Goal: Task Accomplishment & Management: Complete application form

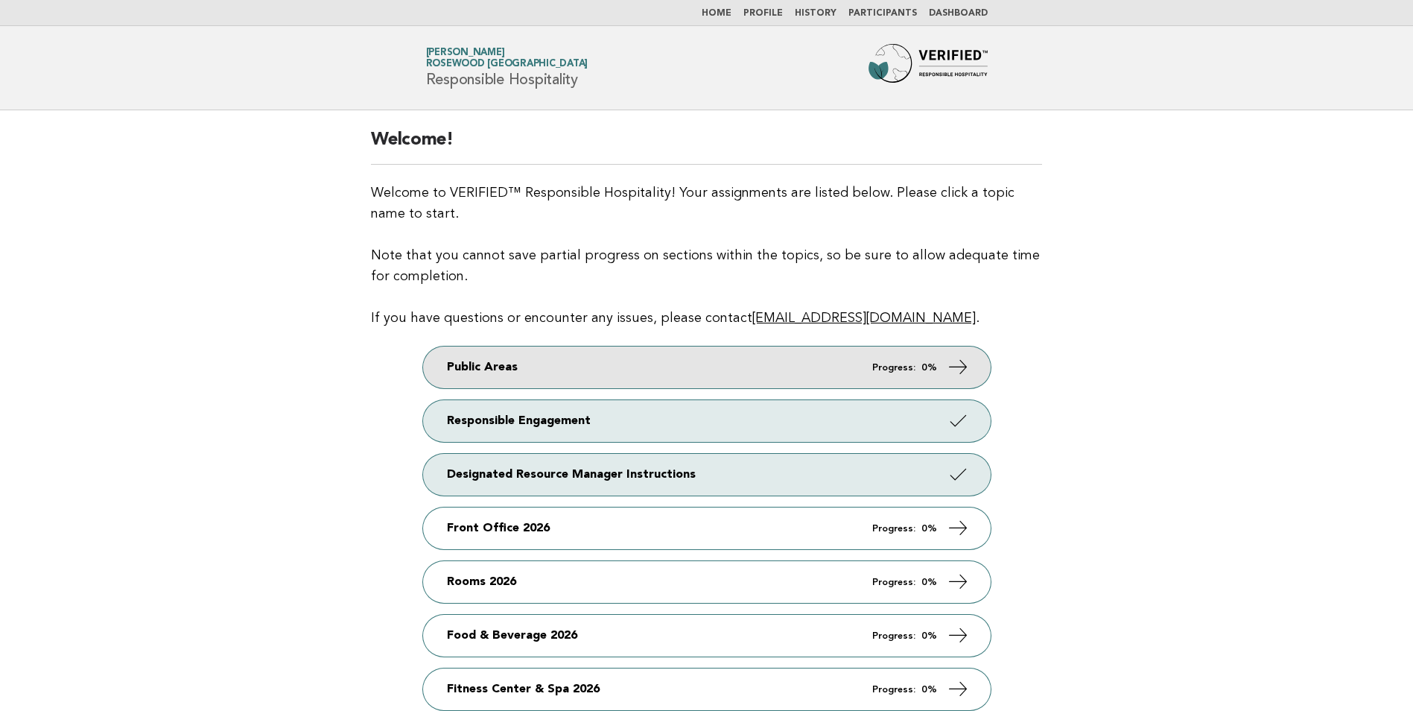
click at [648, 360] on link "Public Areas Progress: 0%" at bounding box center [707, 367] width 568 height 42
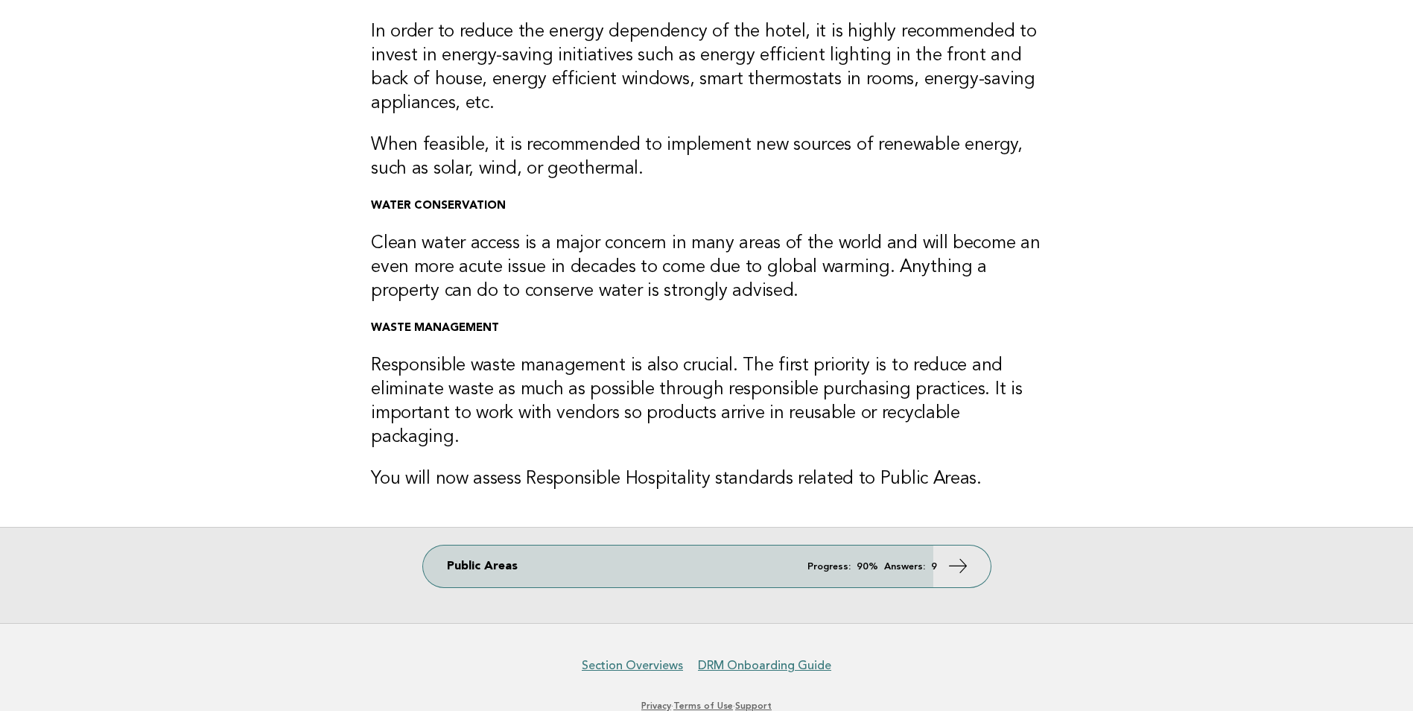
scroll to position [201, 0]
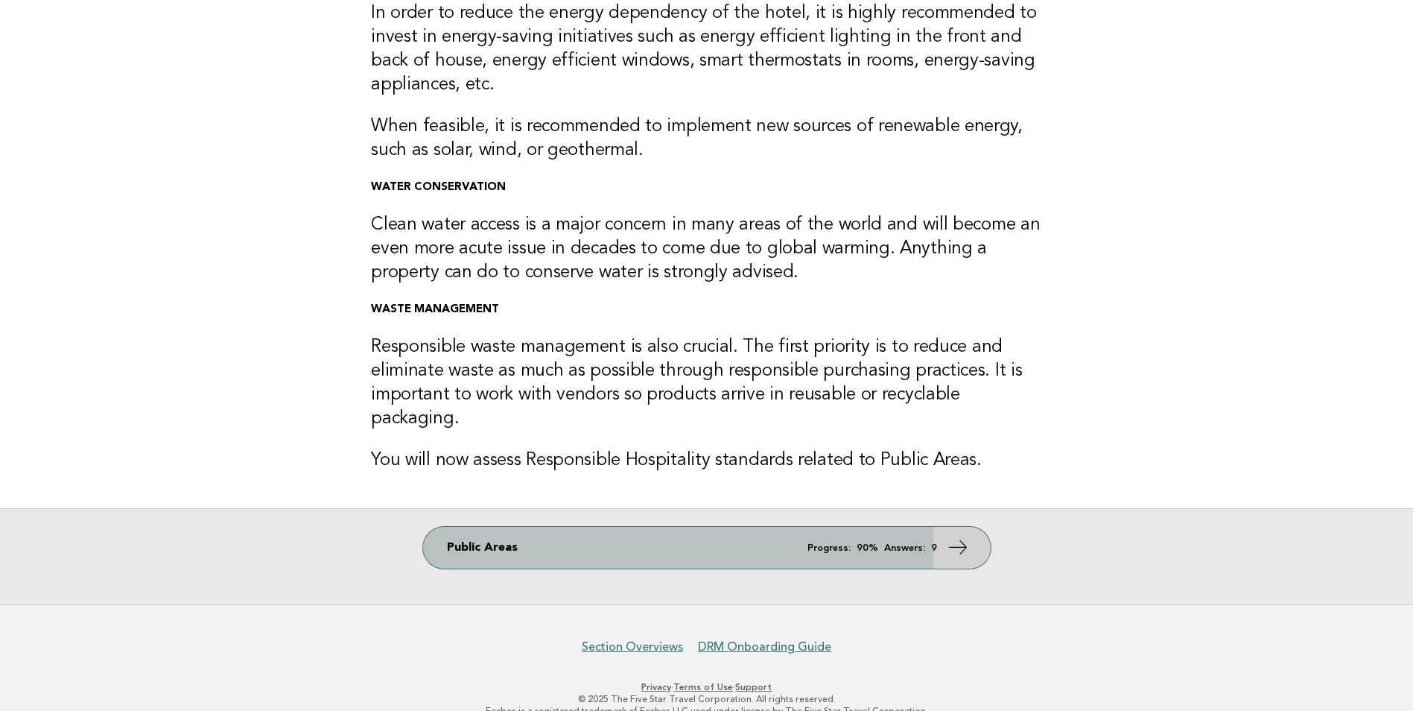
click at [823, 543] on em "Progress:" at bounding box center [828, 548] width 43 height 10
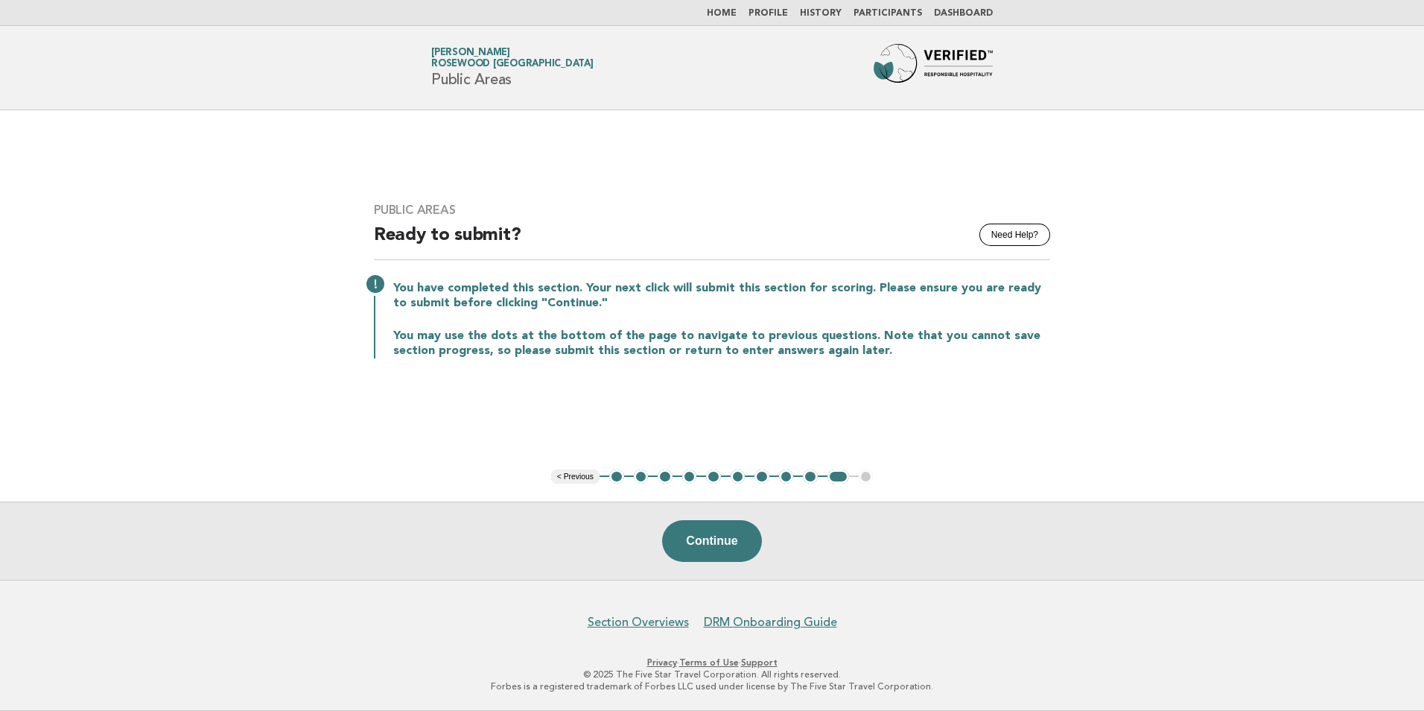
click at [618, 477] on button "1" at bounding box center [616, 476] width 15 height 15
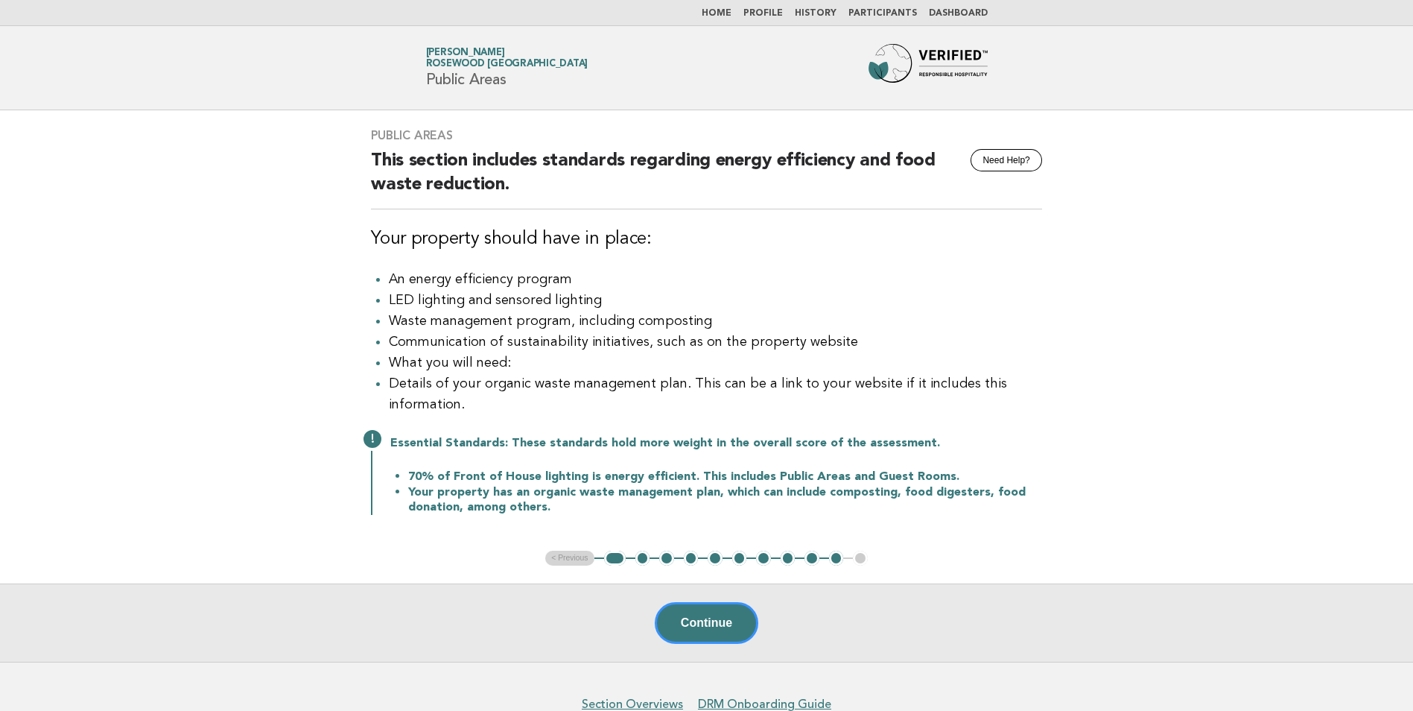
click at [643, 556] on button "2" at bounding box center [642, 557] width 15 height 15
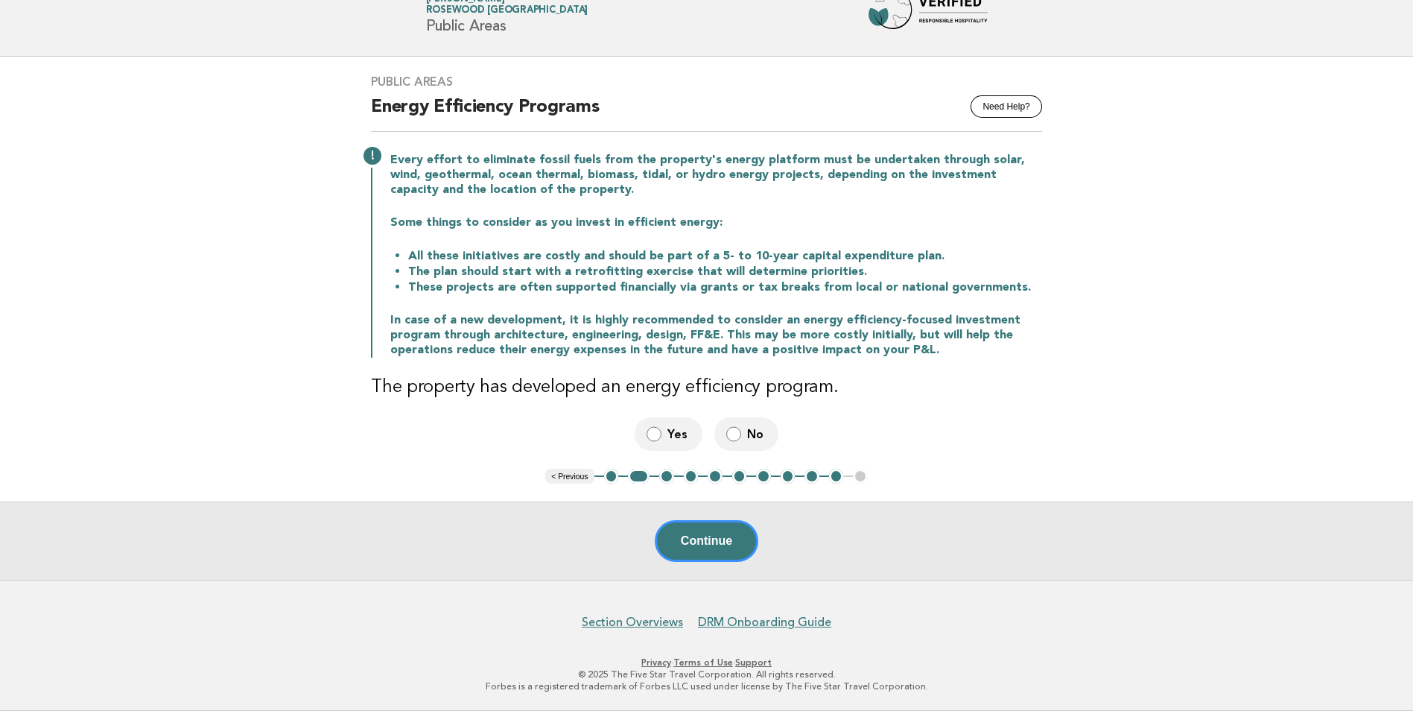
scroll to position [53, 0]
click at [716, 534] on button "Continue" at bounding box center [707, 542] width 104 height 42
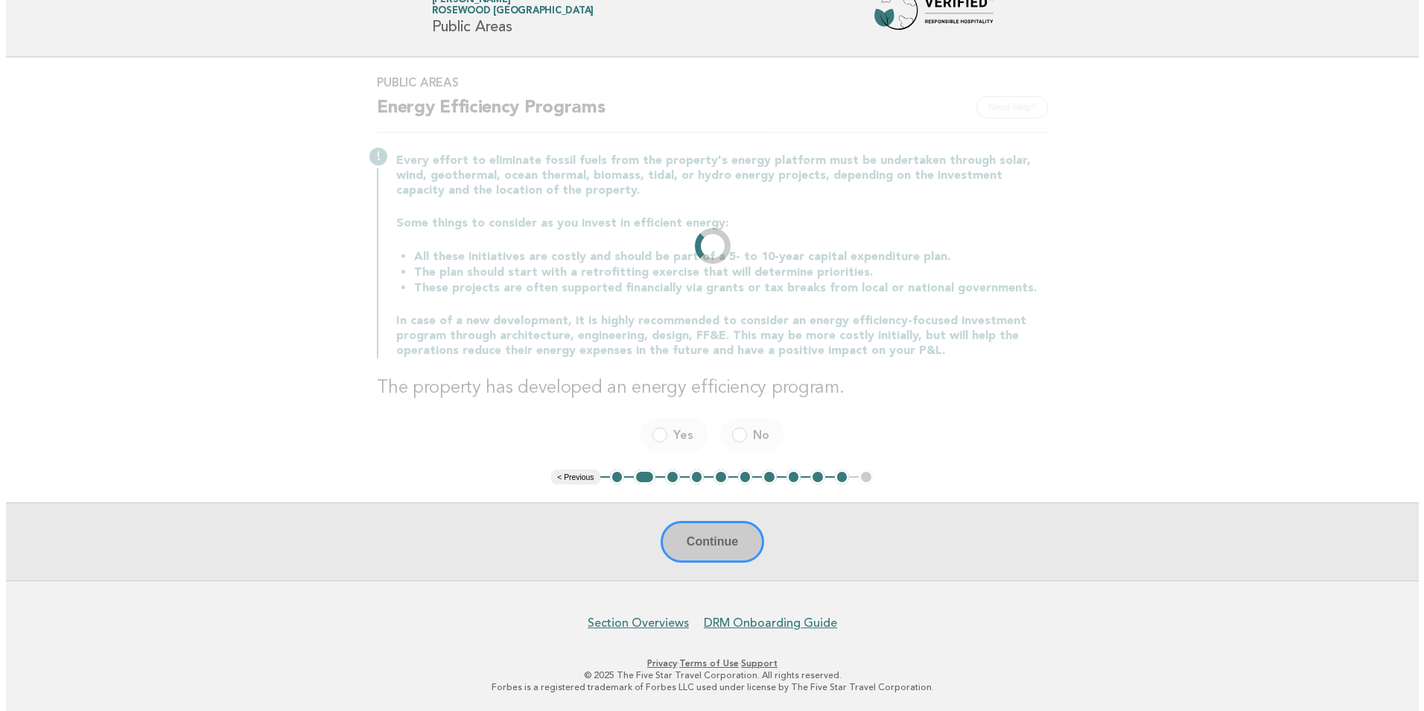
scroll to position [0, 0]
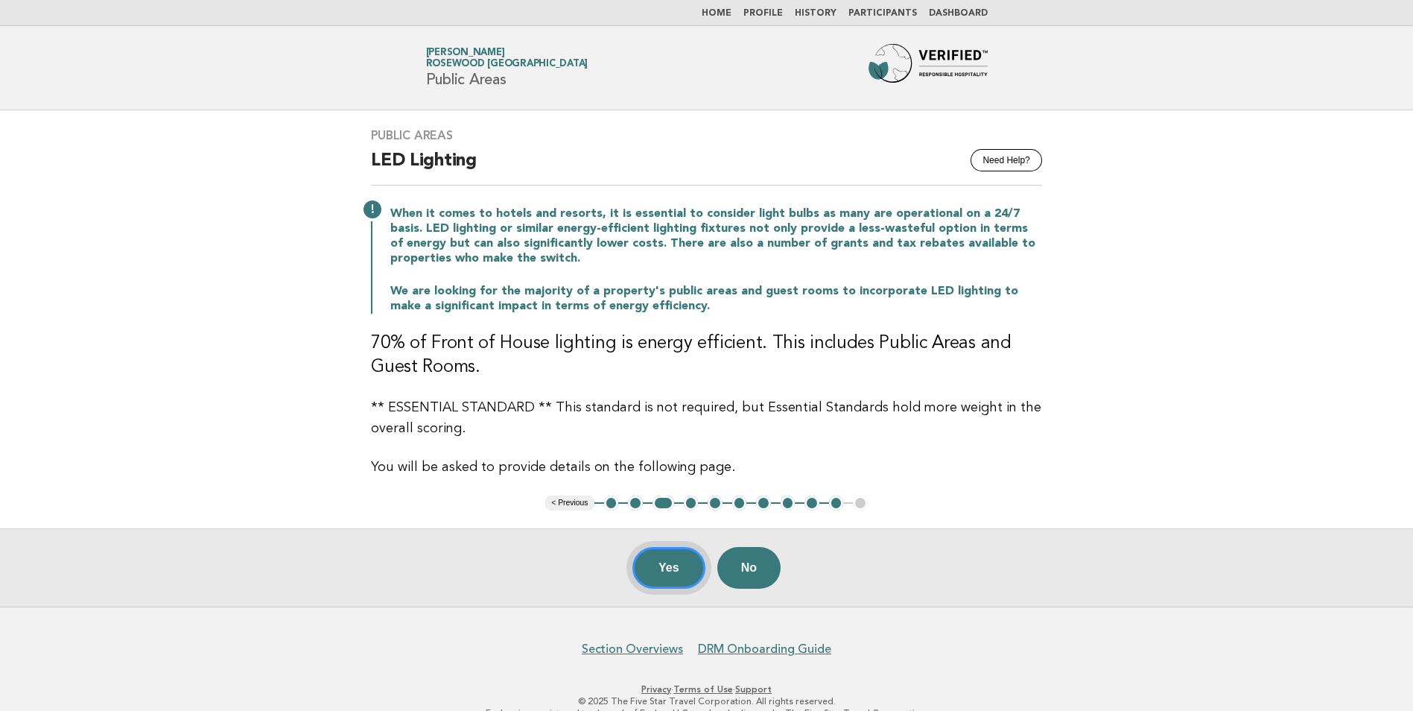
click at [678, 562] on button "Yes" at bounding box center [668, 568] width 73 height 42
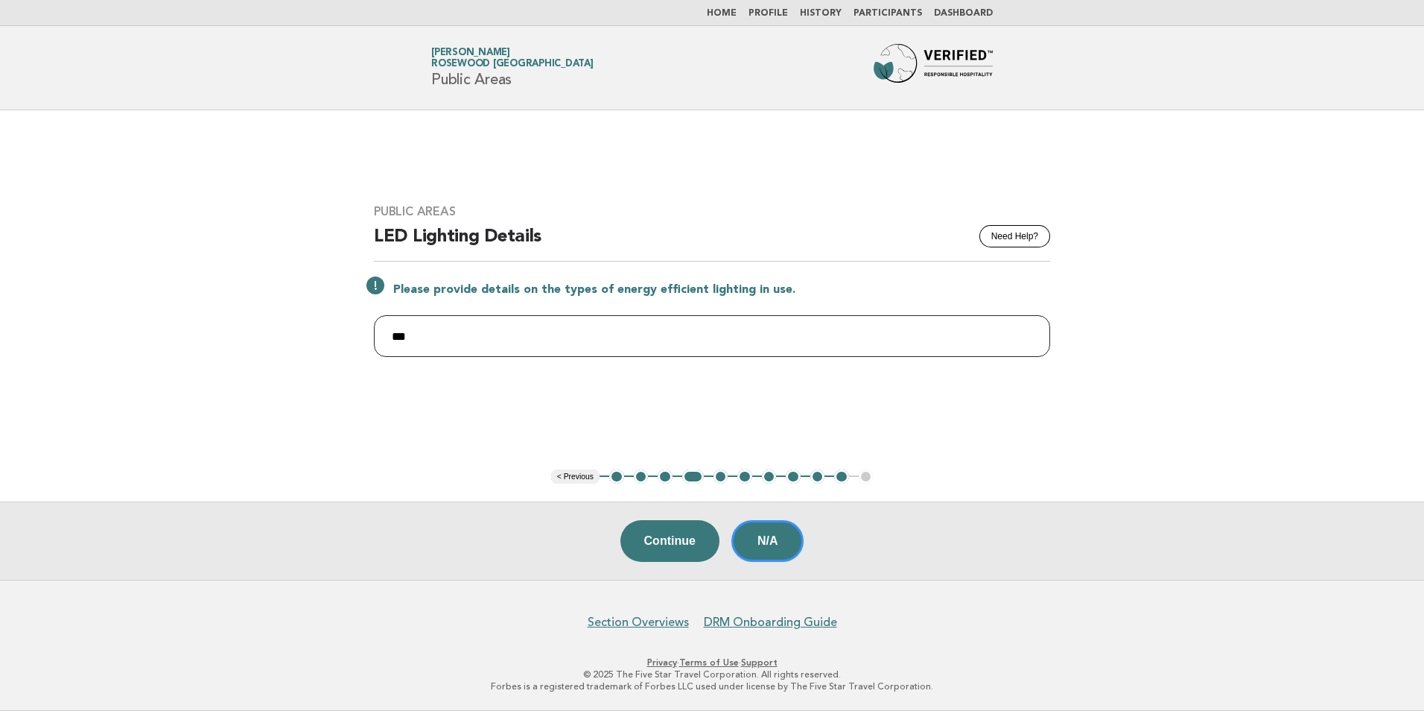
click at [431, 331] on input "***" at bounding box center [712, 336] width 676 height 42
drag, startPoint x: 462, startPoint y: 327, endPoint x: 306, endPoint y: 322, distance: 155.8
click at [306, 322] on main "Public Areas Need Help? LED Lighting Details Please provide details on the type…" at bounding box center [712, 344] width 1424 height 469
click at [419, 331] on input "text" at bounding box center [712, 336] width 676 height 42
click at [421, 329] on input "text" at bounding box center [712, 336] width 676 height 42
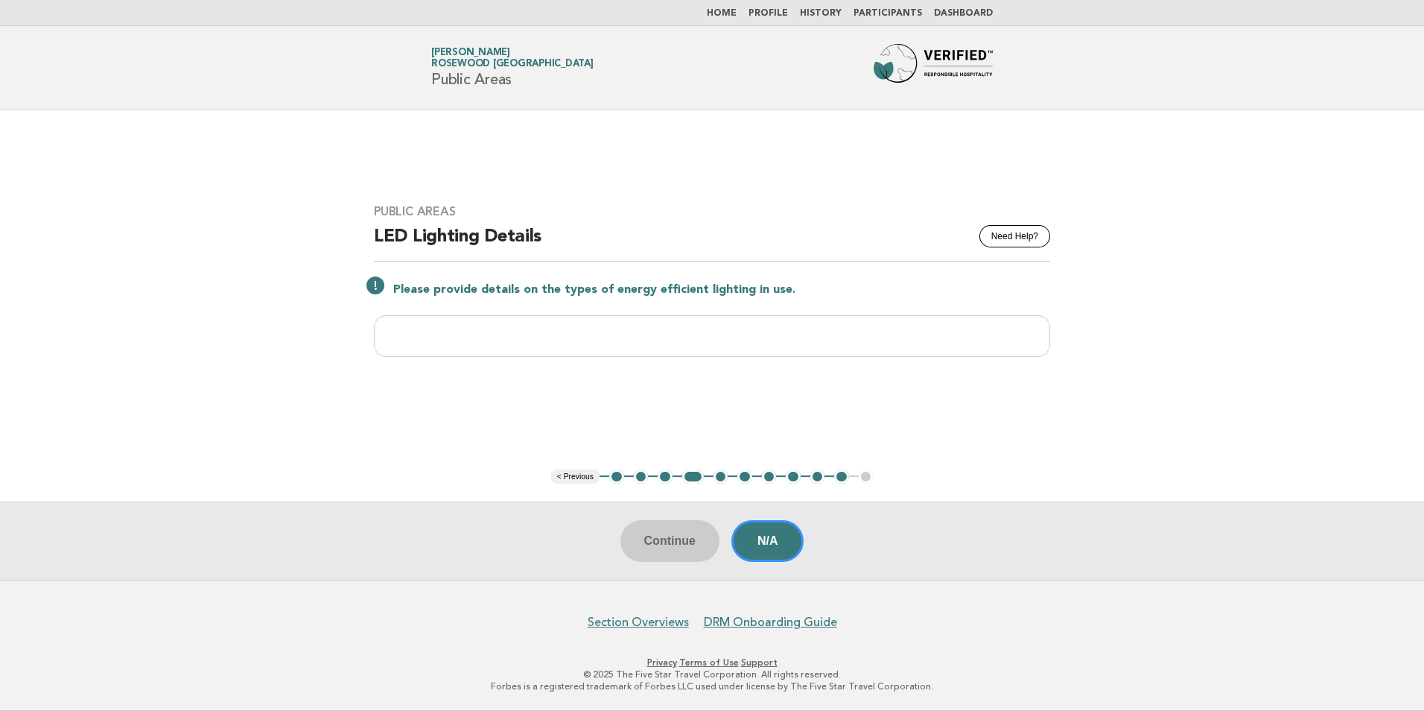
click at [937, 410] on main "Public Areas Need Help? LED Lighting Details Please provide details on the type…" at bounding box center [712, 344] width 1424 height 469
click at [741, 332] on input "text" at bounding box center [712, 336] width 676 height 42
click at [752, 398] on main "Public Areas Need Help? LED Lighting Details Please provide details on the type…" at bounding box center [712, 344] width 1424 height 469
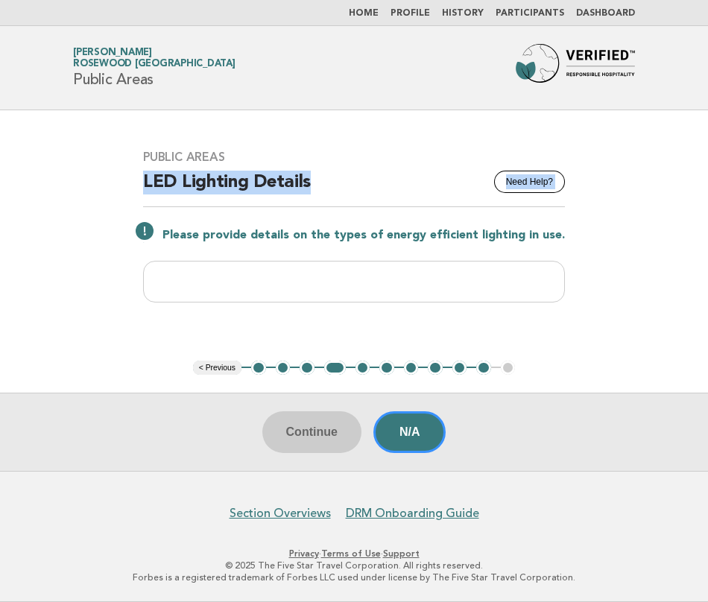
drag, startPoint x: 657, startPoint y: 202, endPoint x: 667, endPoint y: 152, distance: 51.0
click at [667, 152] on main "Public Areas Need Help? LED Lighting Details Please provide details on the type…" at bounding box center [354, 290] width 708 height 361
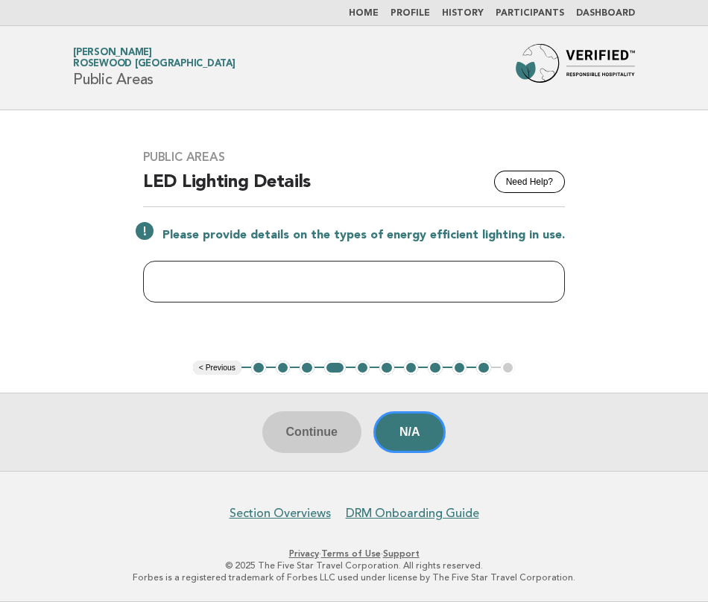
click at [319, 285] on input "text" at bounding box center [354, 282] width 422 height 42
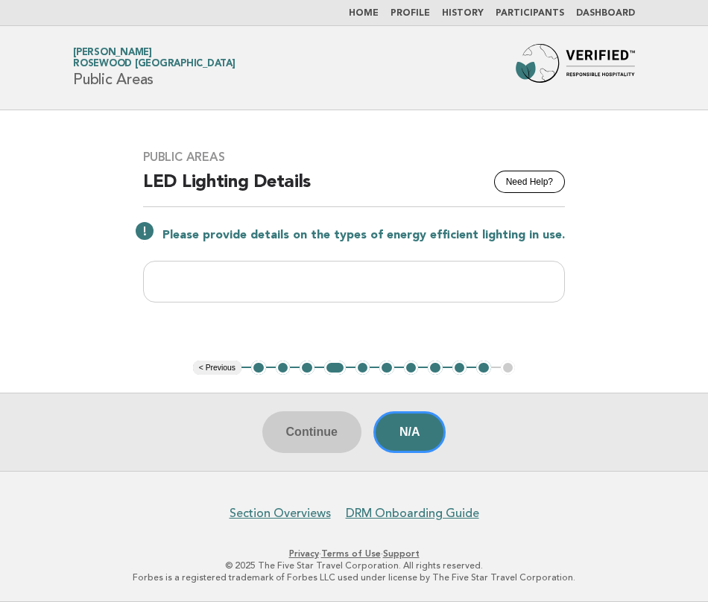
click at [305, 133] on div "Public Areas Need Help? LED Lighting Details Please provide details on the type…" at bounding box center [353, 235] width 457 height 206
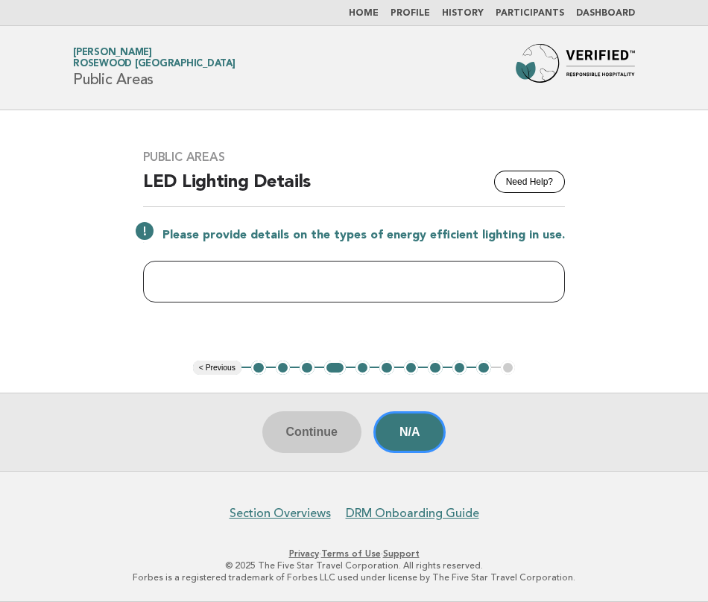
click at [422, 296] on input "text" at bounding box center [354, 282] width 422 height 42
click at [362, 279] on input "text" at bounding box center [354, 282] width 422 height 42
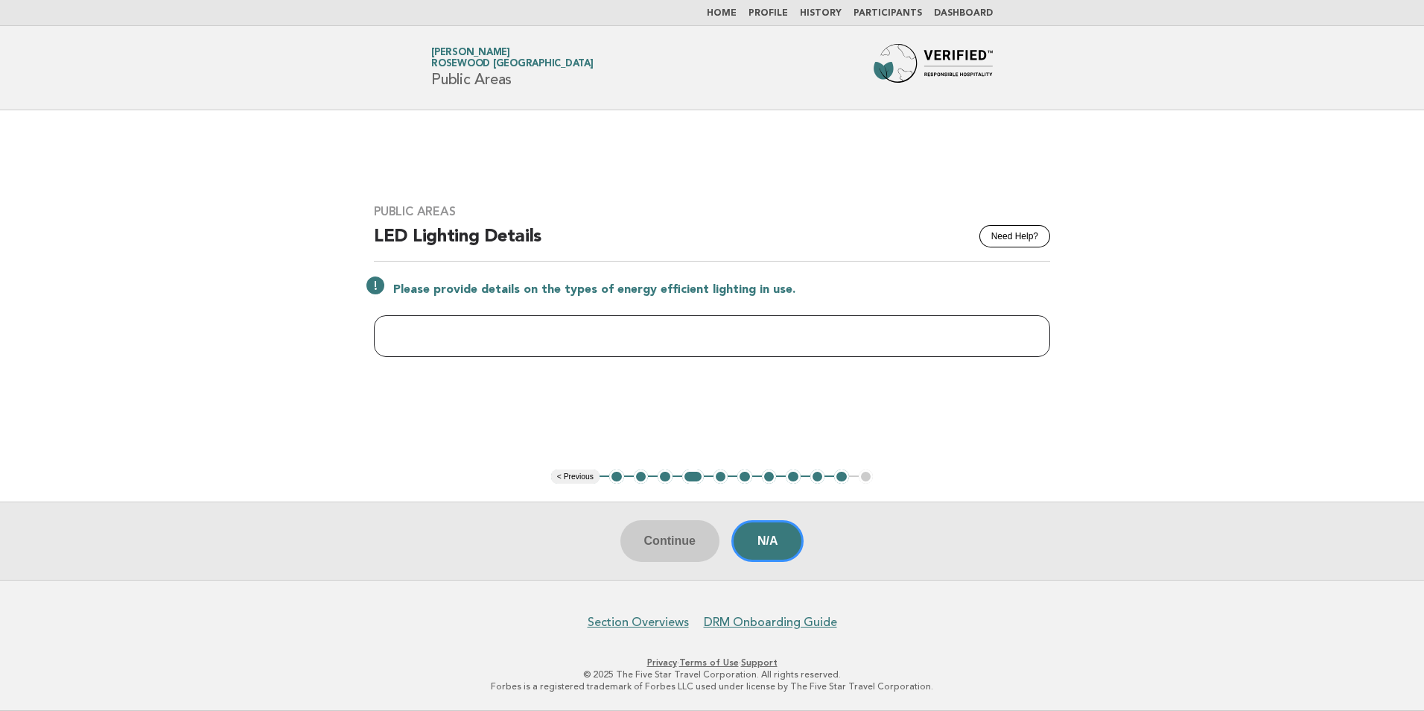
click at [440, 338] on input "text" at bounding box center [712, 336] width 676 height 42
paste input "**********"
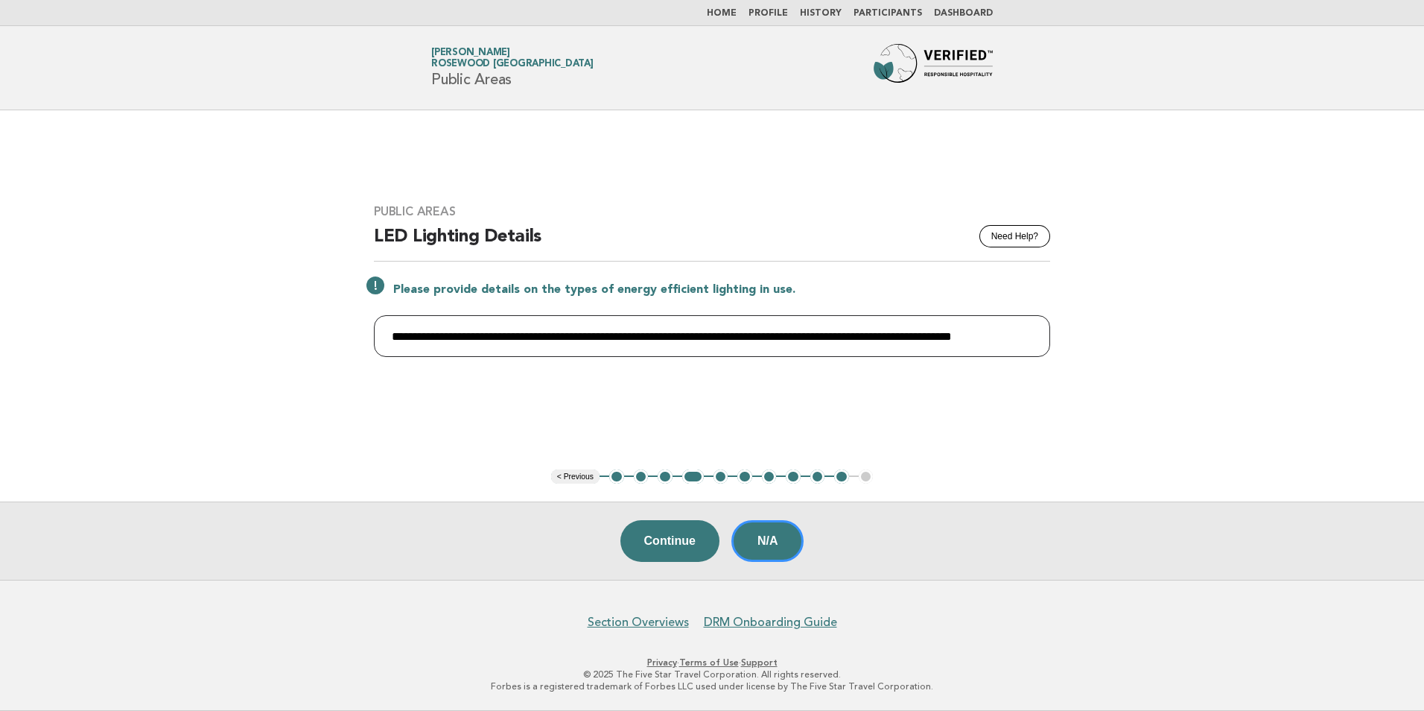
scroll to position [0, 147]
type input "**********"
click at [675, 555] on button "Continue" at bounding box center [670, 541] width 99 height 42
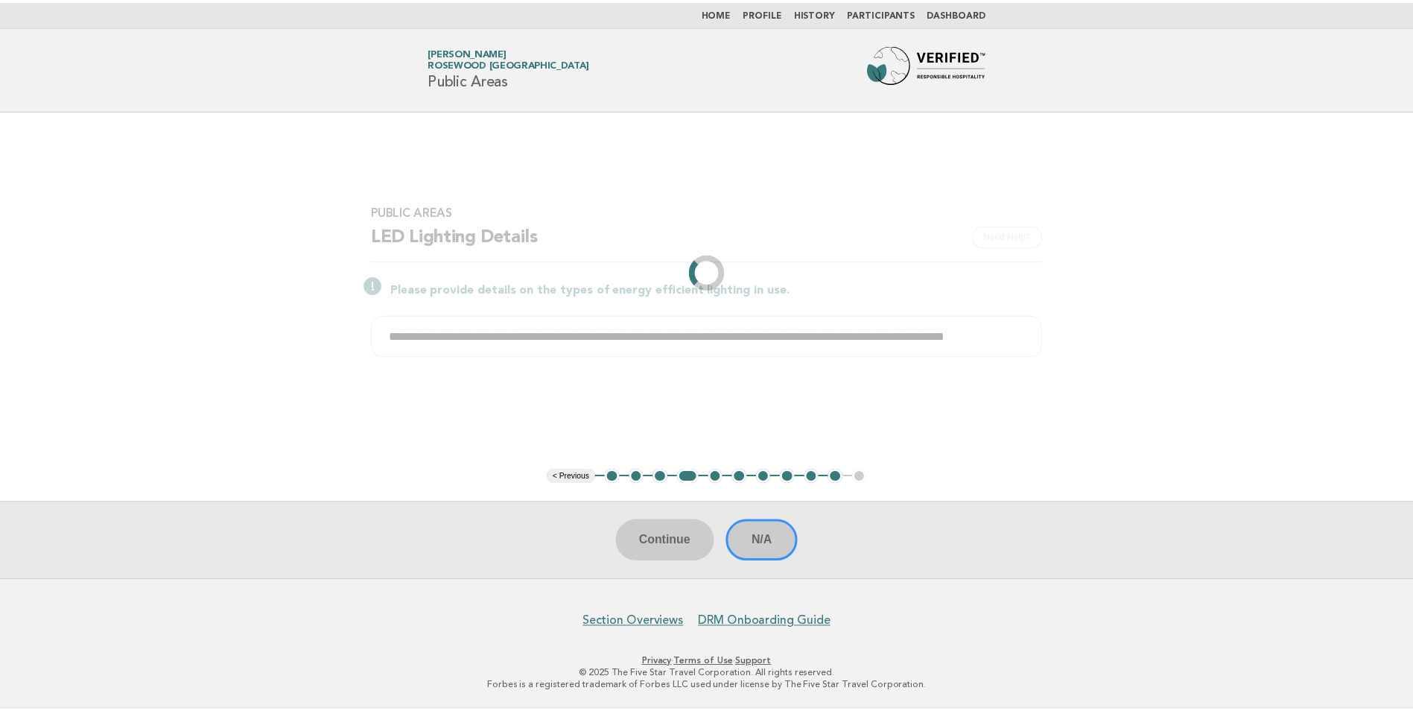
scroll to position [0, 0]
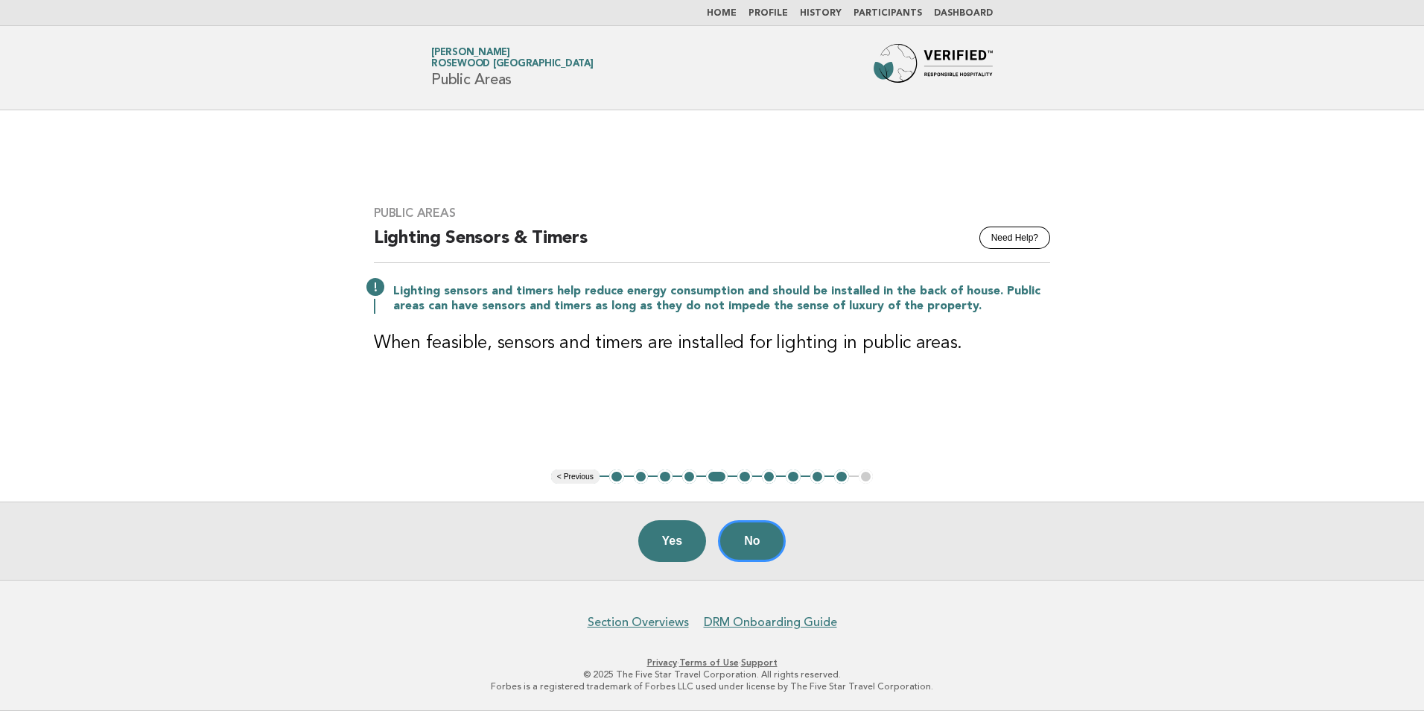
click at [669, 553] on button "Yes" at bounding box center [672, 541] width 69 height 42
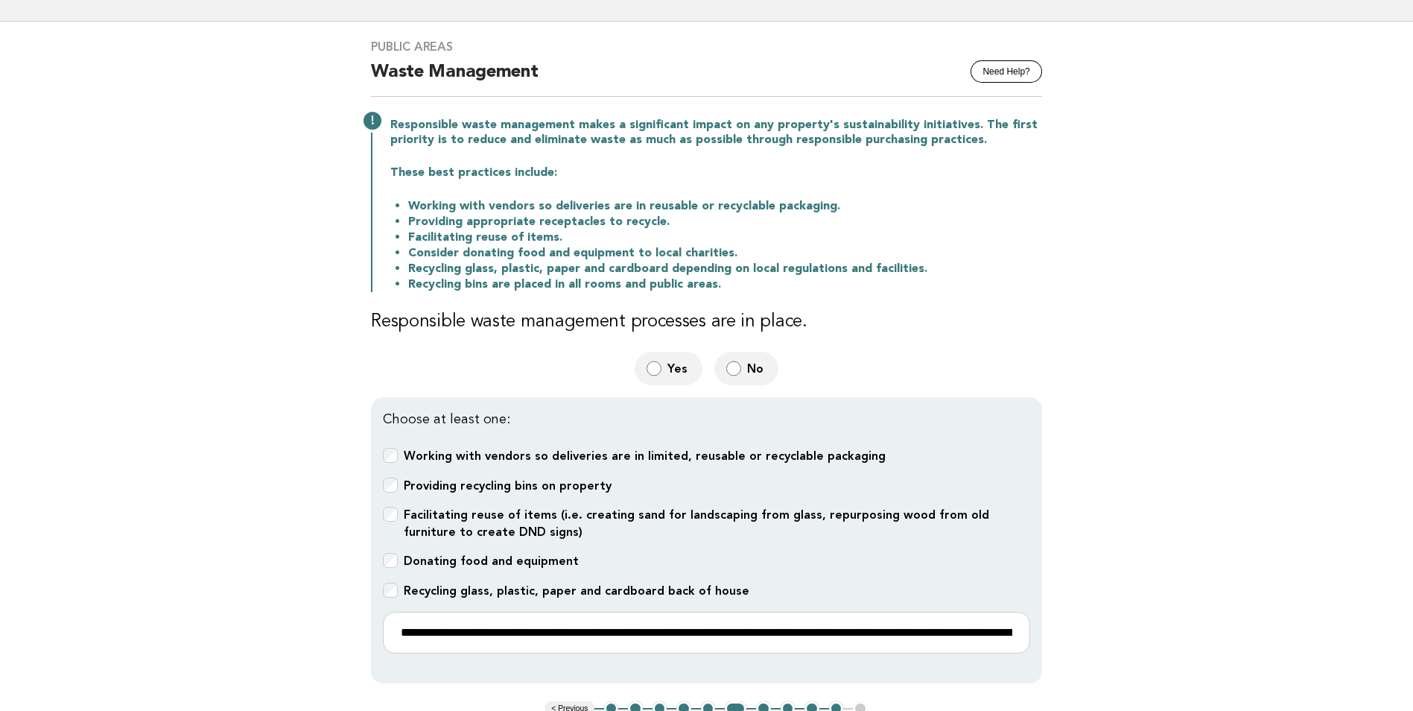
scroll to position [223, 0]
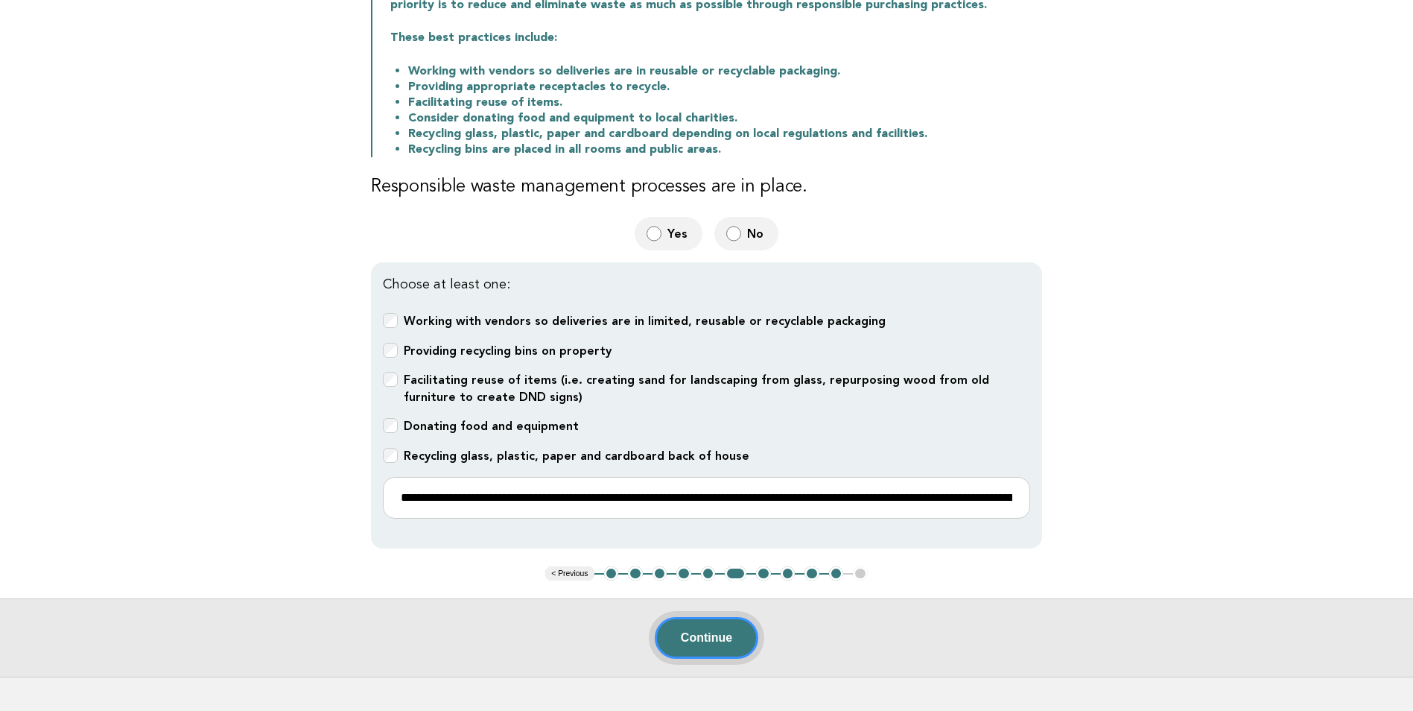
click at [695, 642] on button "Continue" at bounding box center [707, 638] width 104 height 42
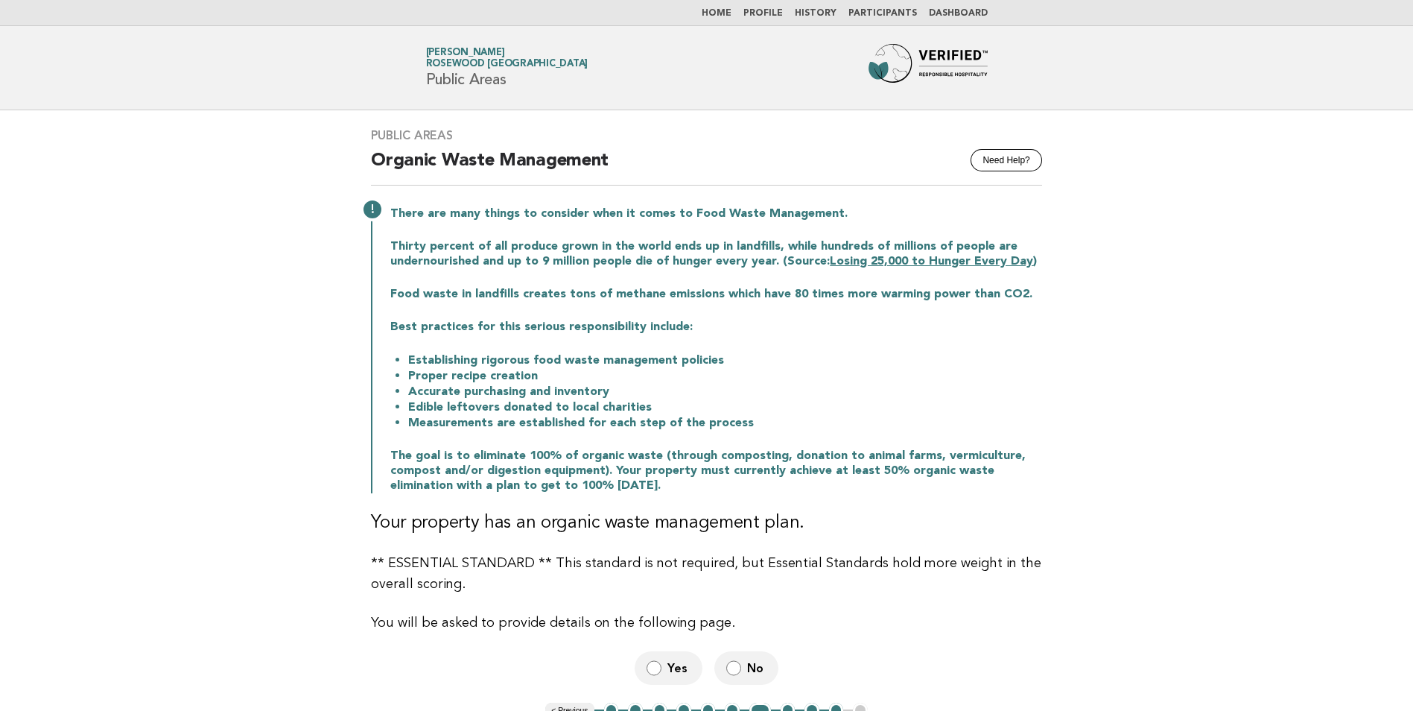
scroll to position [149, 0]
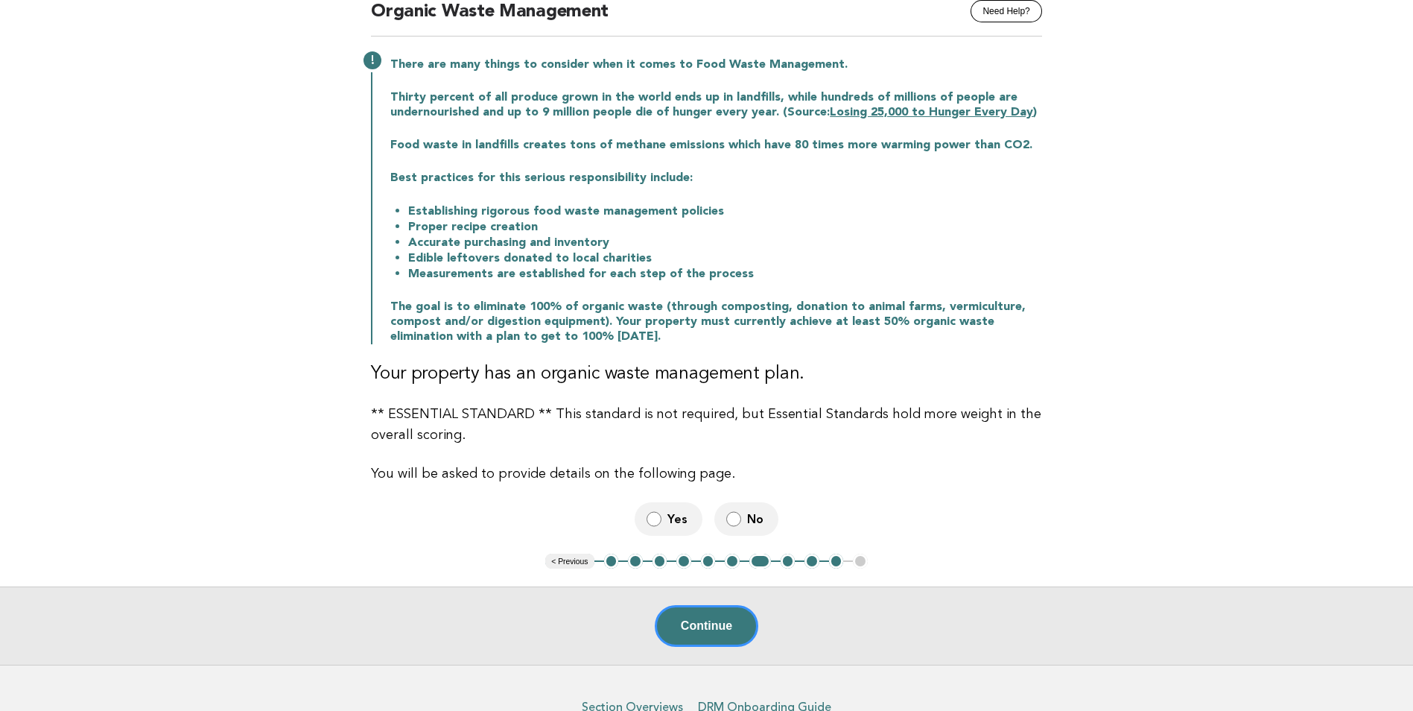
click at [668, 519] on span "Yes" at bounding box center [678, 519] width 23 height 16
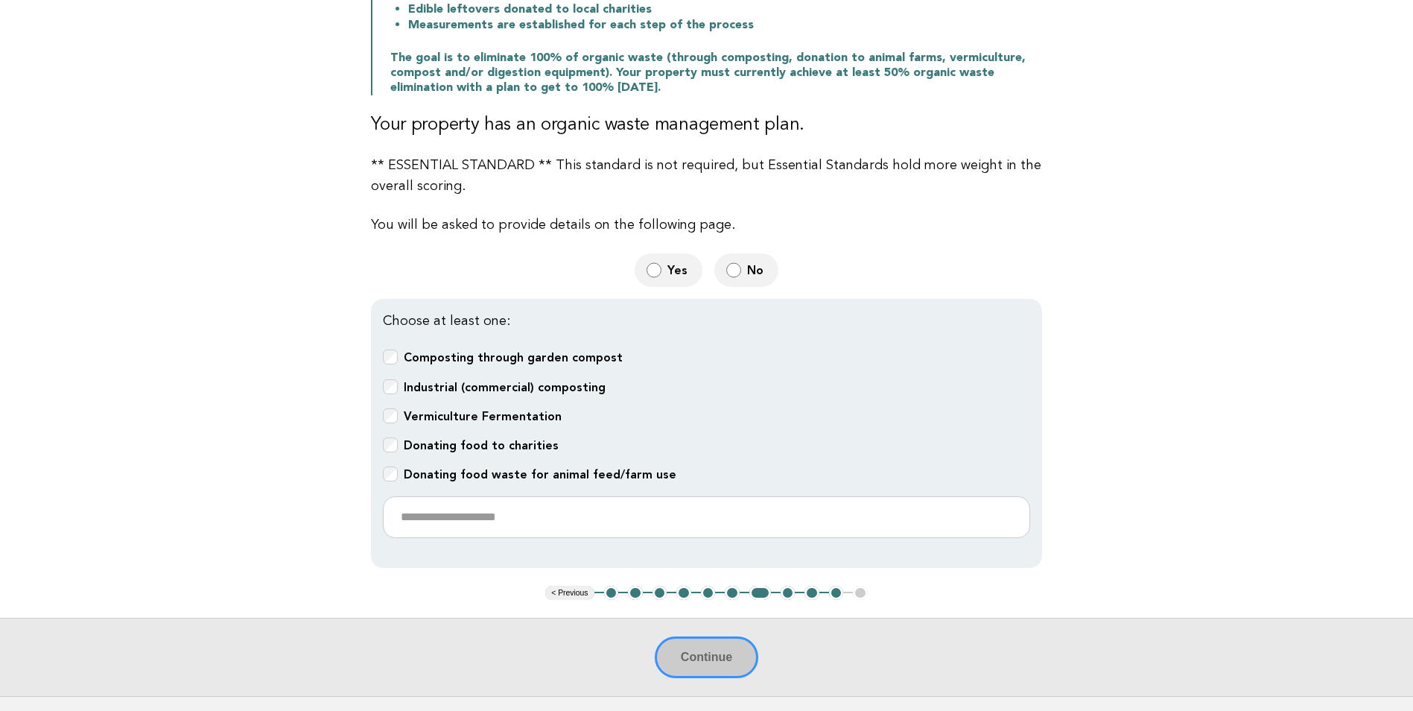
scroll to position [372, 0]
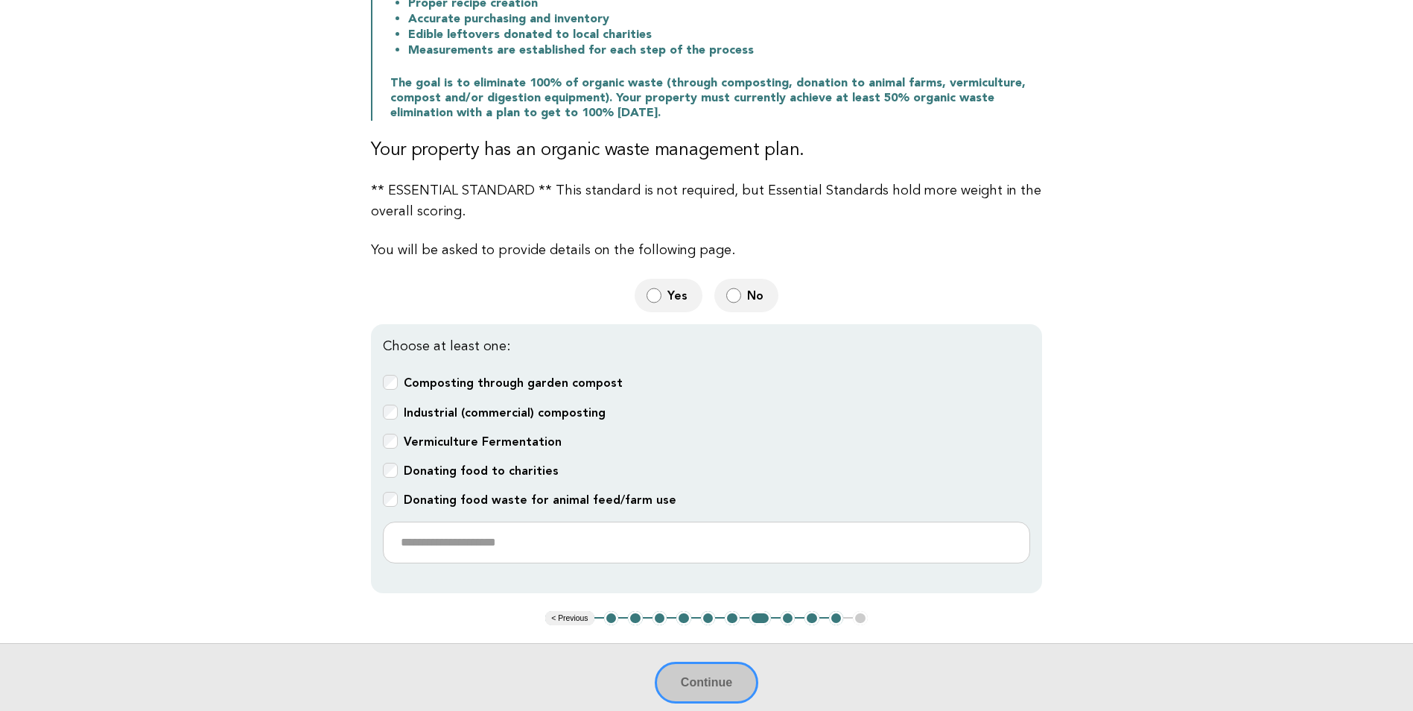
click at [480, 412] on b "Industrial (commercial) composting" at bounding box center [505, 412] width 202 height 14
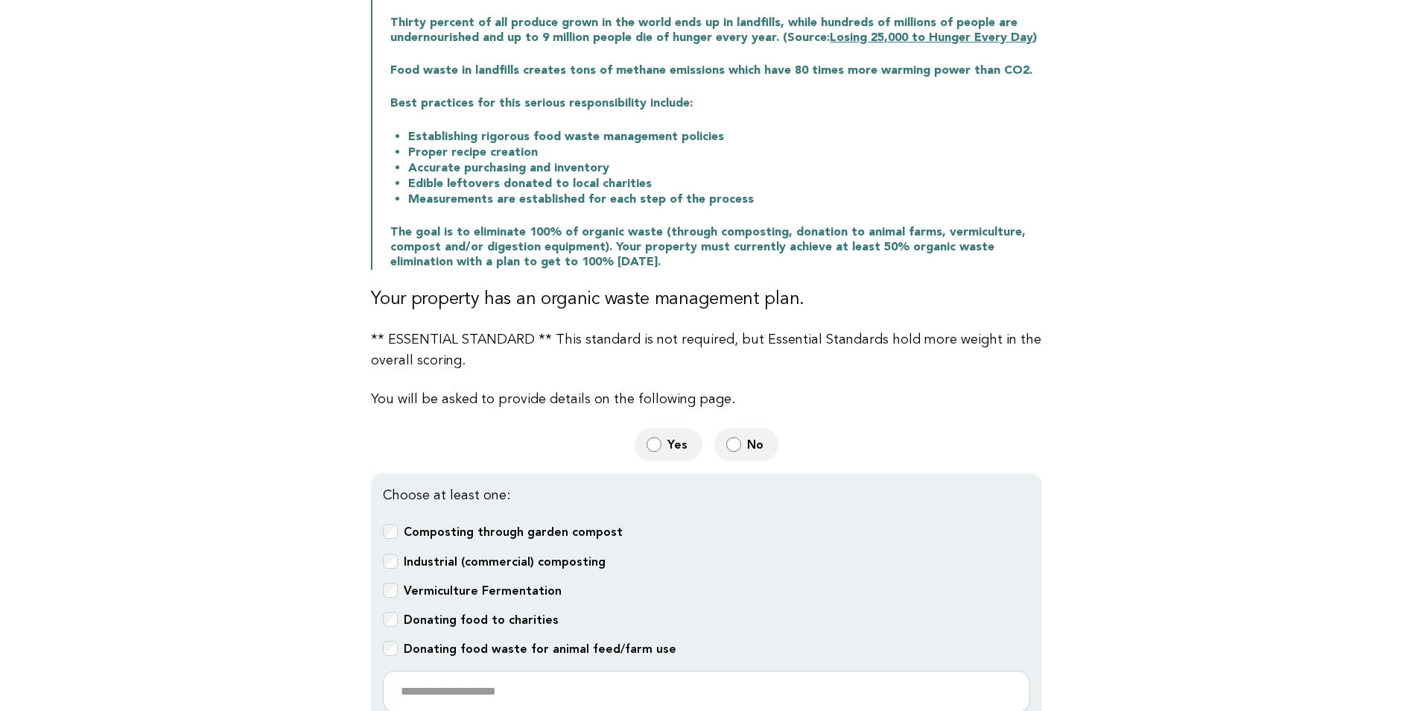
scroll to position [447, 0]
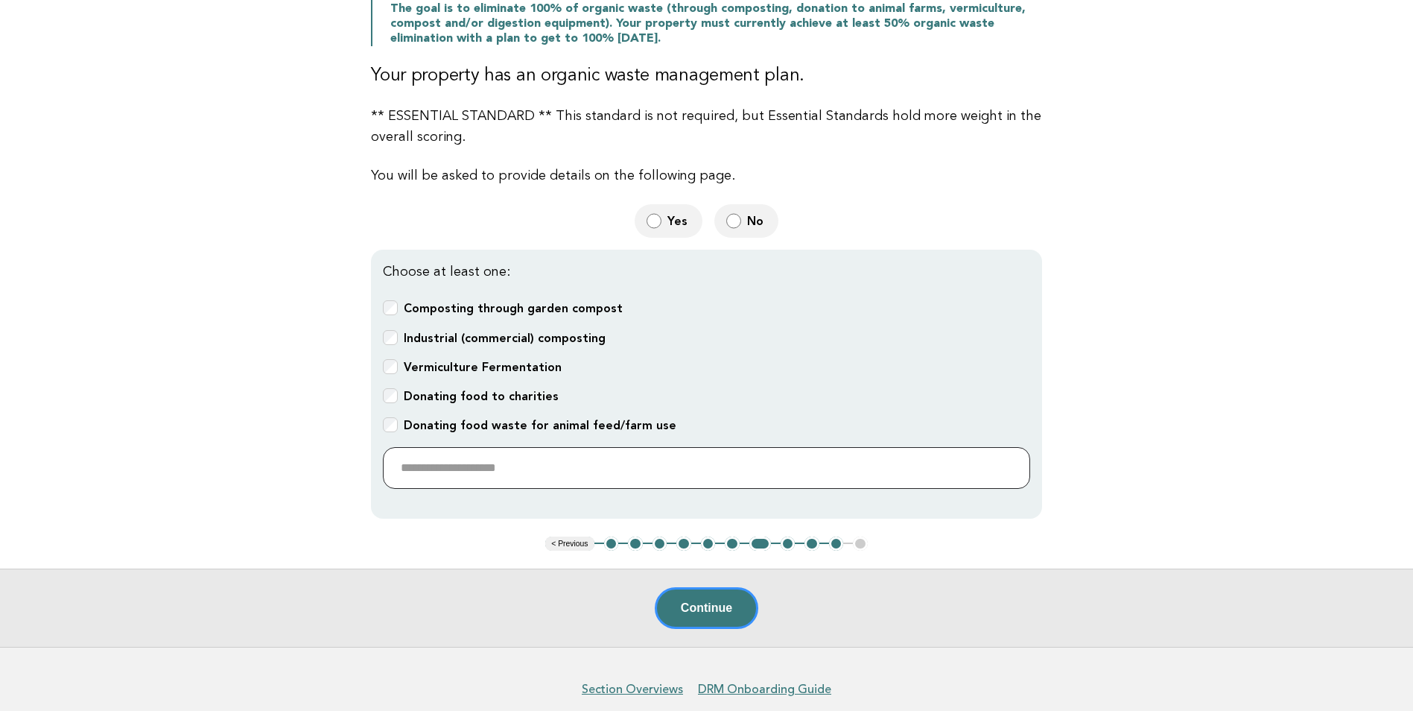
click at [483, 475] on input "text" at bounding box center [706, 468] width 647 height 42
click at [457, 465] on input "text" at bounding box center [706, 468] width 647 height 42
type input "**********"
click at [732, 588] on button "Continue" at bounding box center [707, 608] width 104 height 42
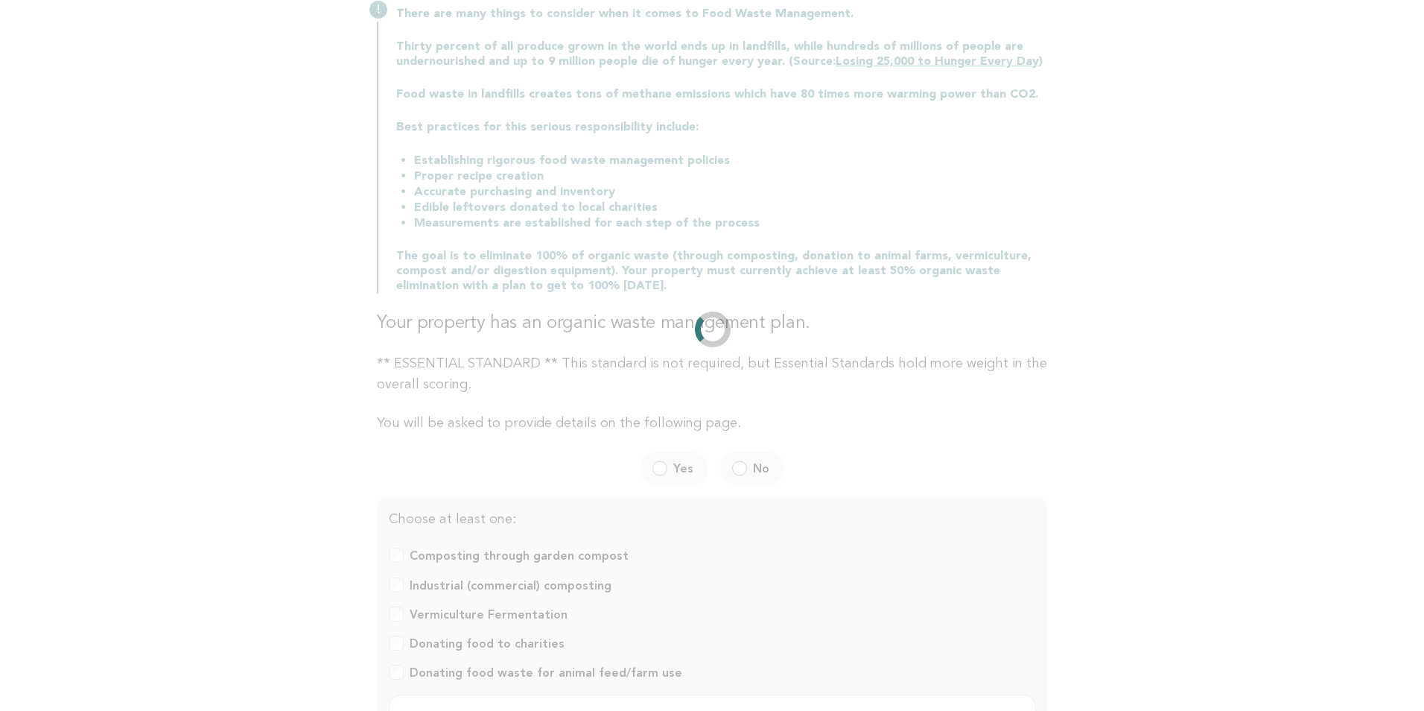
scroll to position [0, 0]
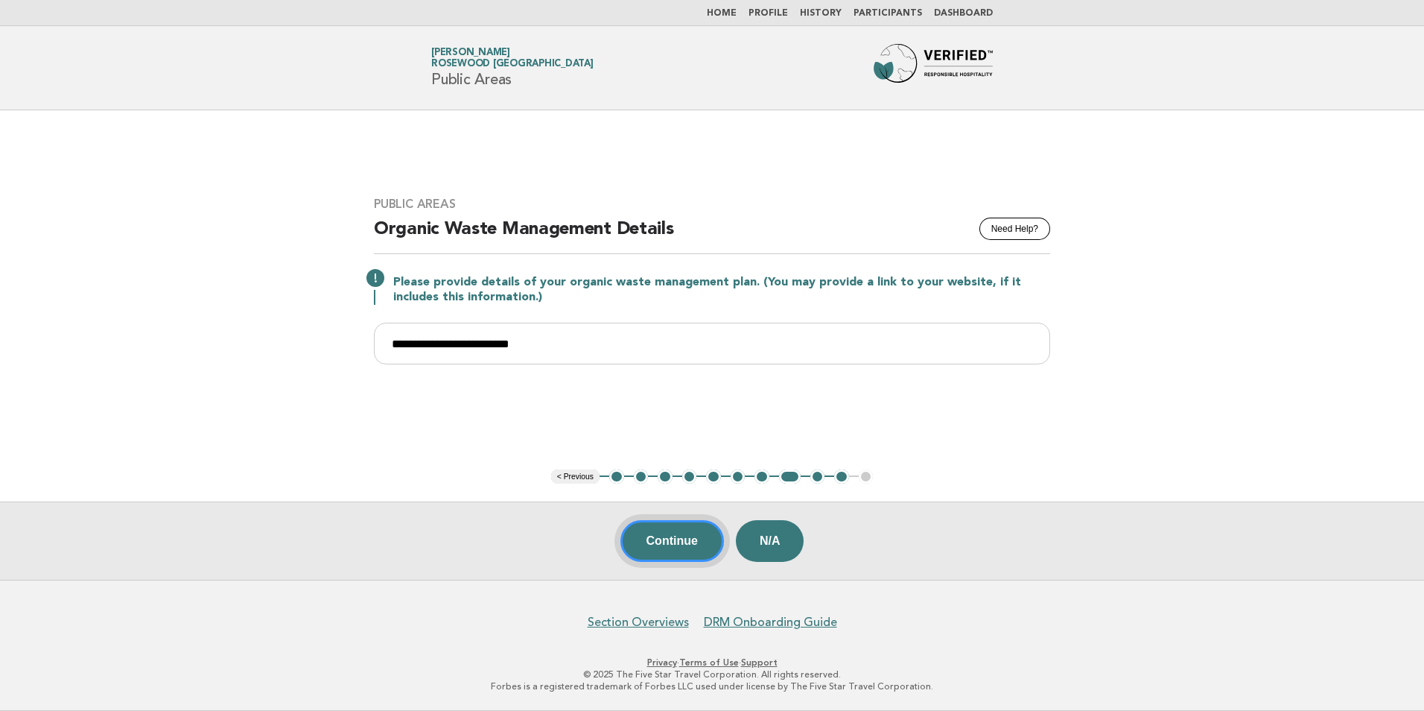
click at [667, 545] on button "Continue" at bounding box center [673, 541] width 104 height 42
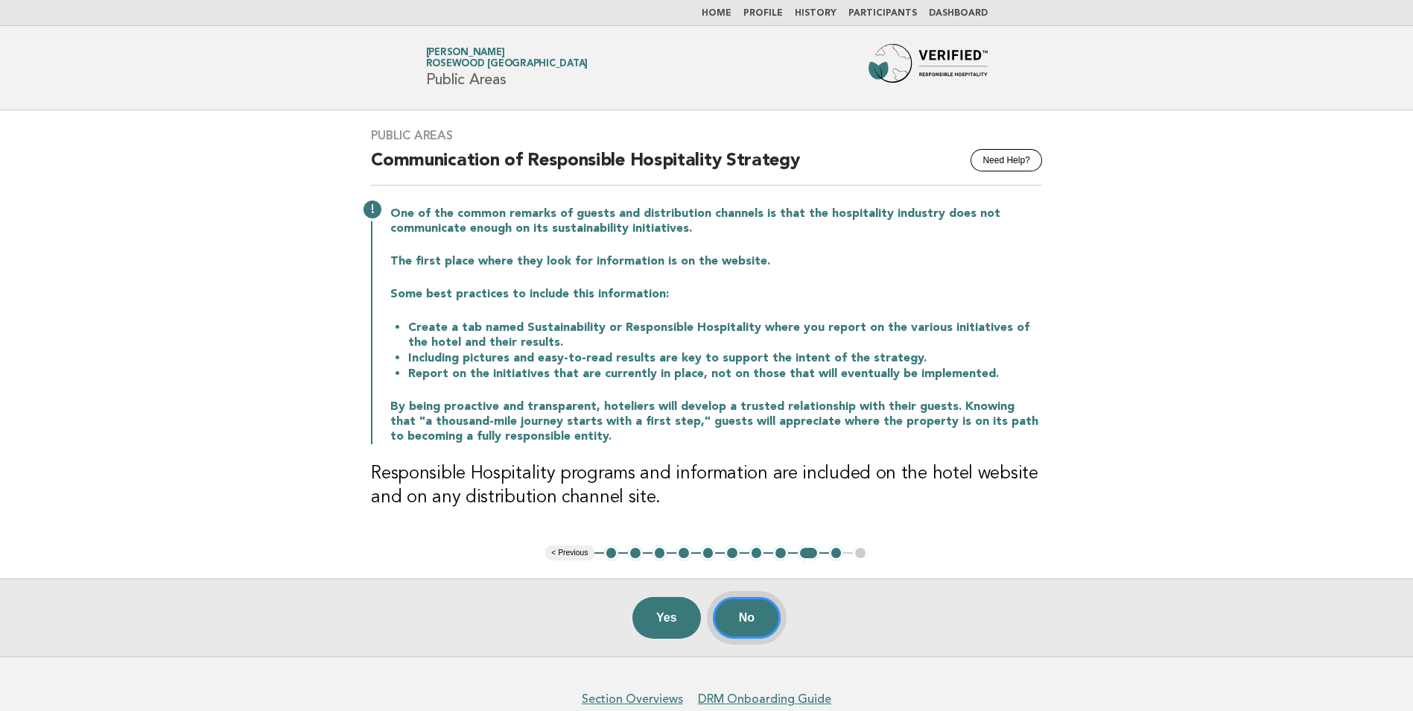
click at [738, 620] on button "No" at bounding box center [747, 618] width 68 height 42
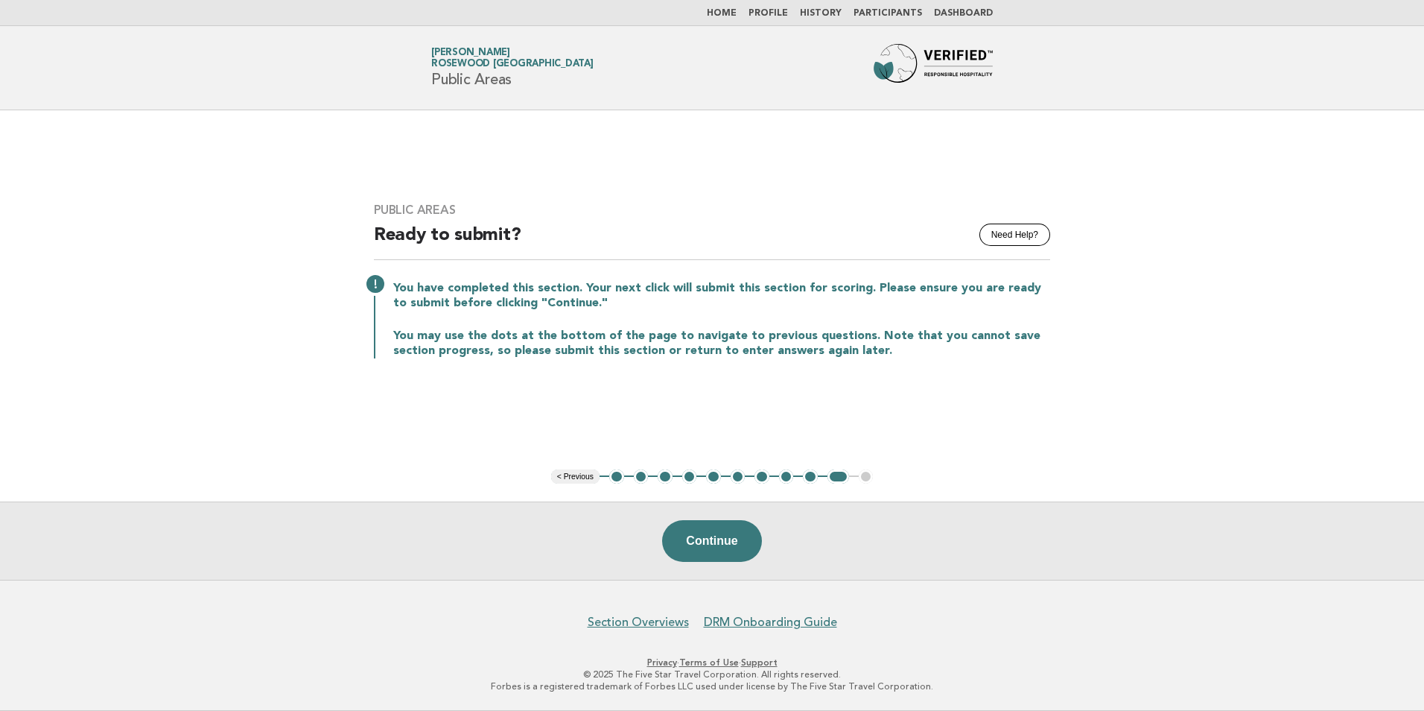
click at [713, 539] on button "Continue" at bounding box center [711, 541] width 99 height 42
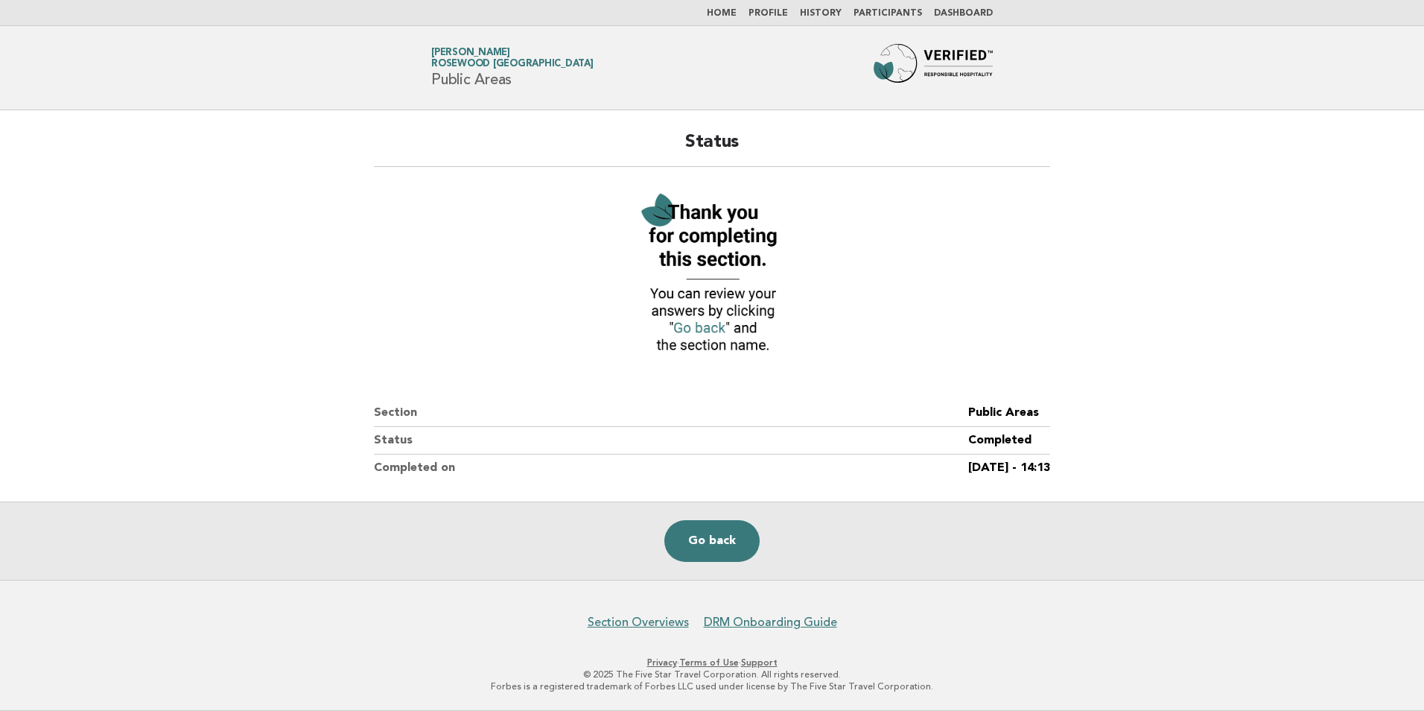
click at [945, 10] on link "Dashboard" at bounding box center [963, 13] width 59 height 9
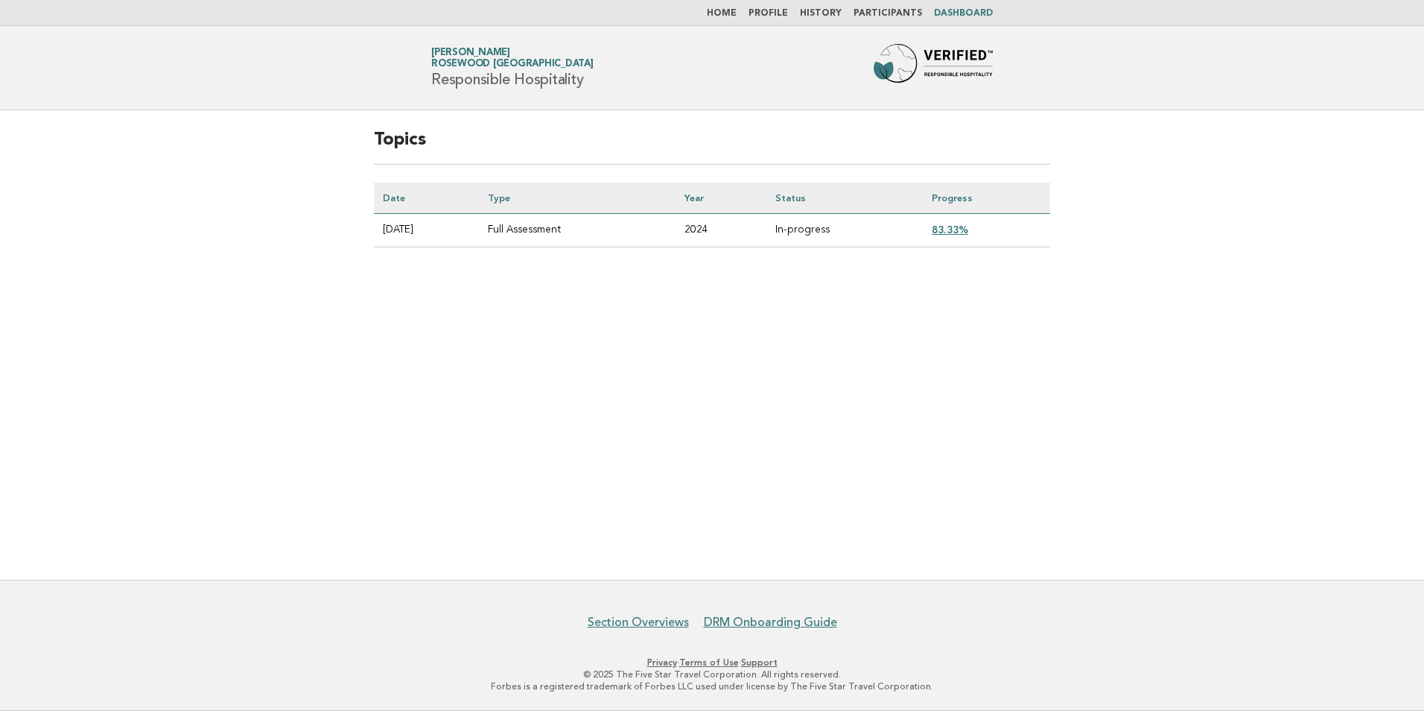
click at [965, 230] on link "83.33%" at bounding box center [950, 229] width 37 height 12
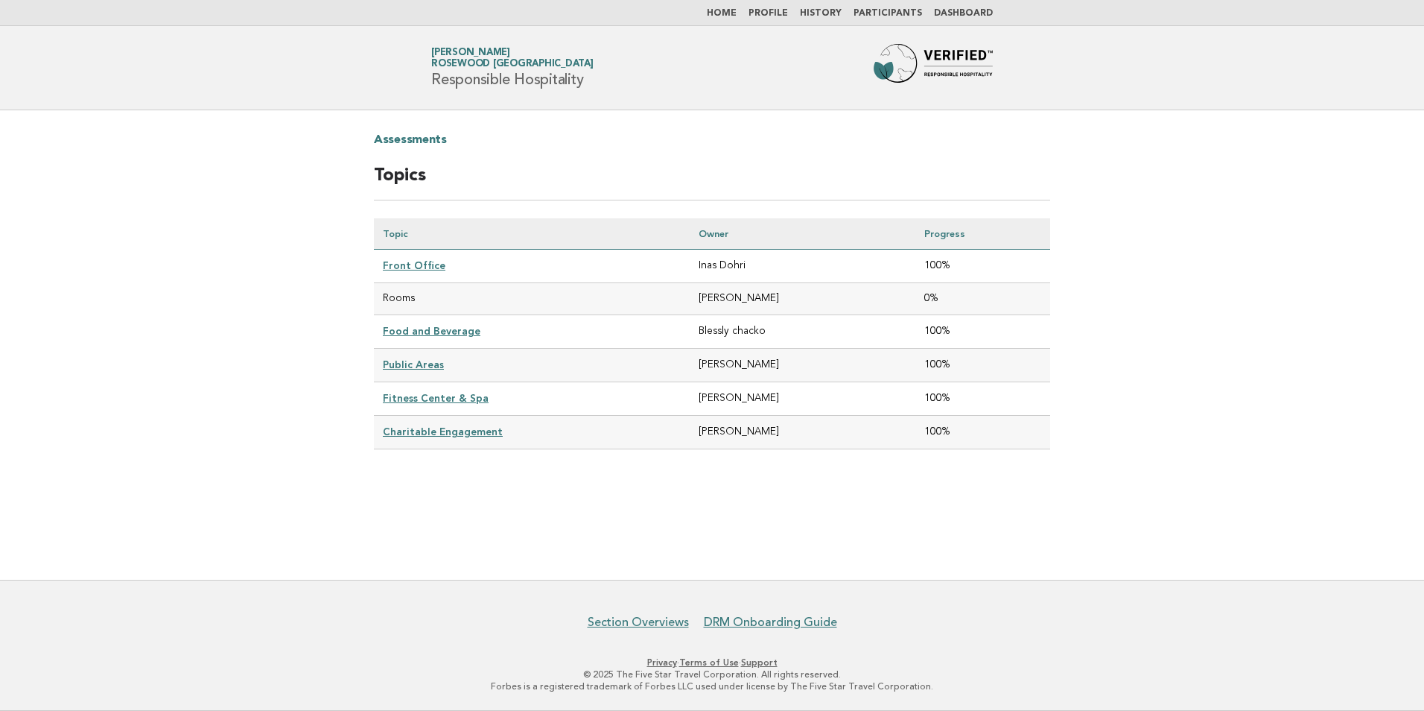
click at [737, 9] on link "Home" at bounding box center [722, 13] width 30 height 9
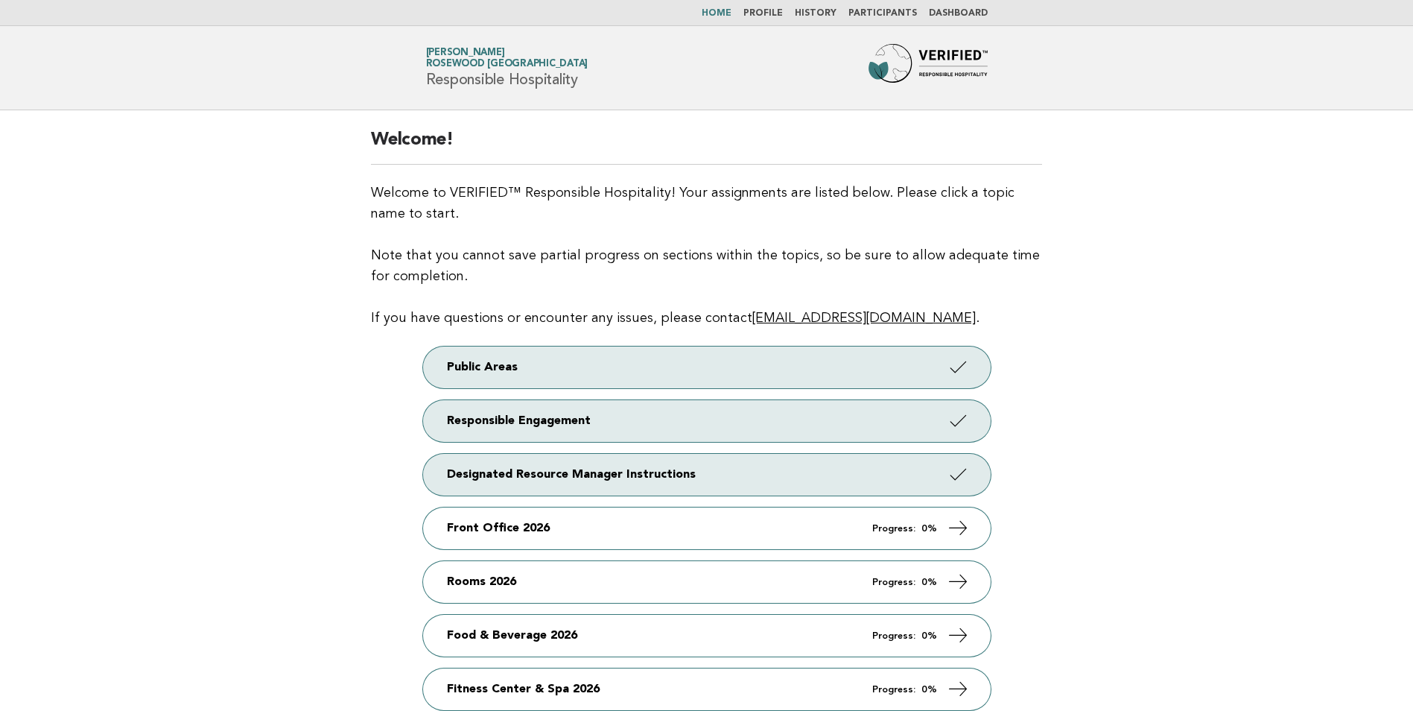
click at [769, 16] on link "Profile" at bounding box center [762, 13] width 39 height 9
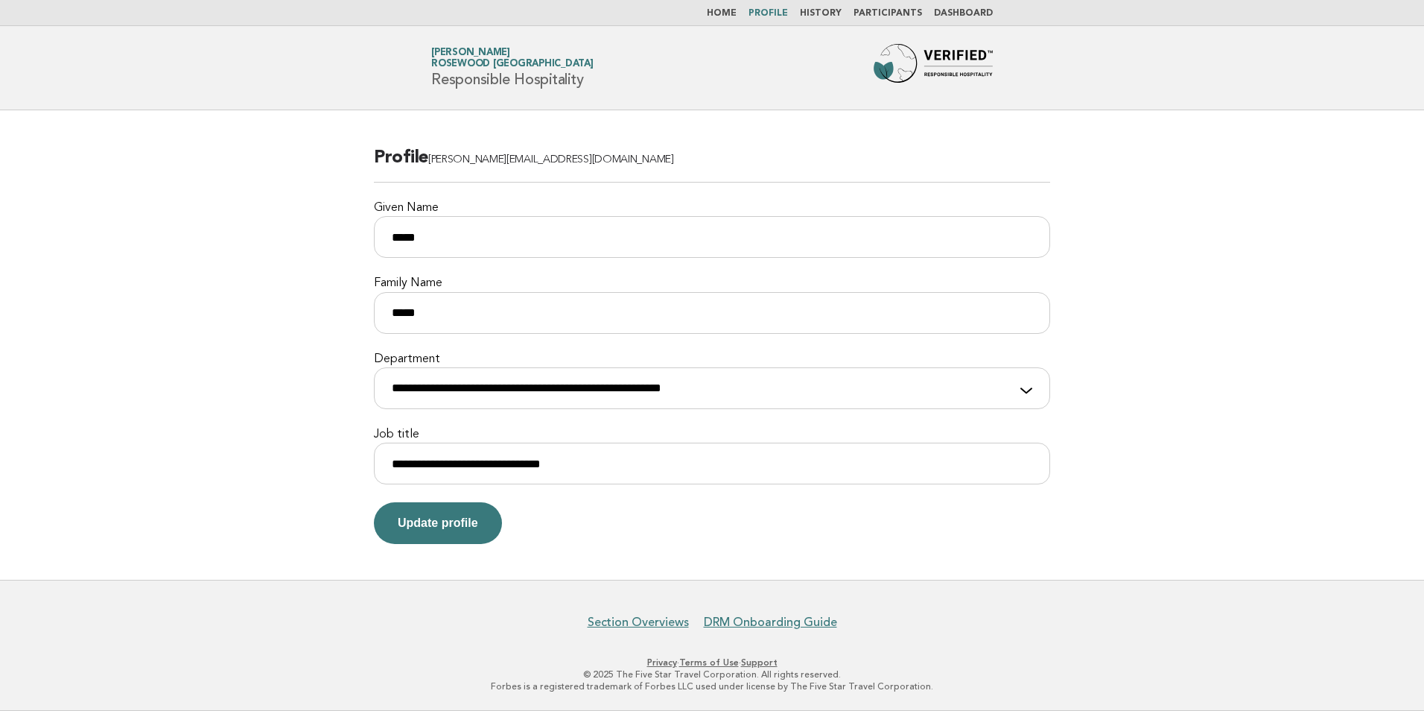
click at [830, 19] on li "History" at bounding box center [821, 13] width 42 height 12
click at [830, 15] on link "History" at bounding box center [821, 13] width 42 height 9
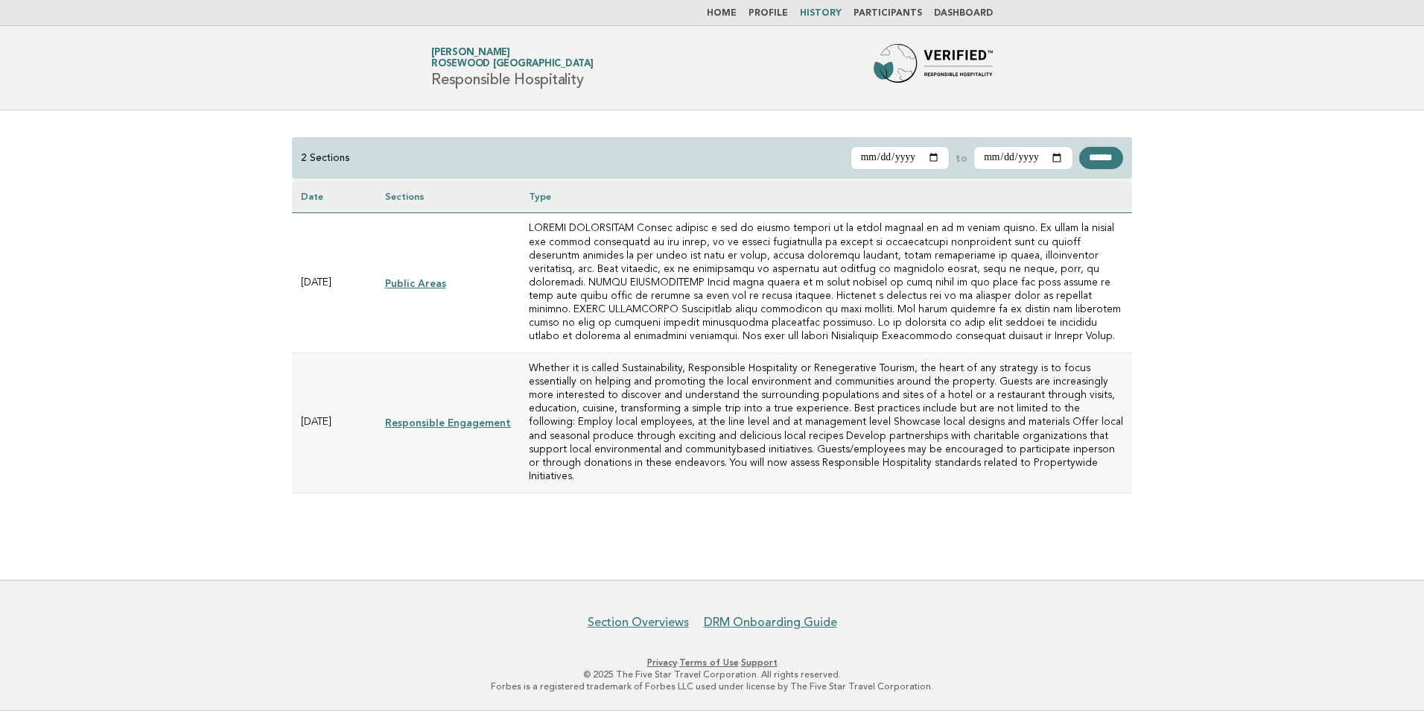
click at [875, 12] on link "Participants" at bounding box center [888, 13] width 69 height 9
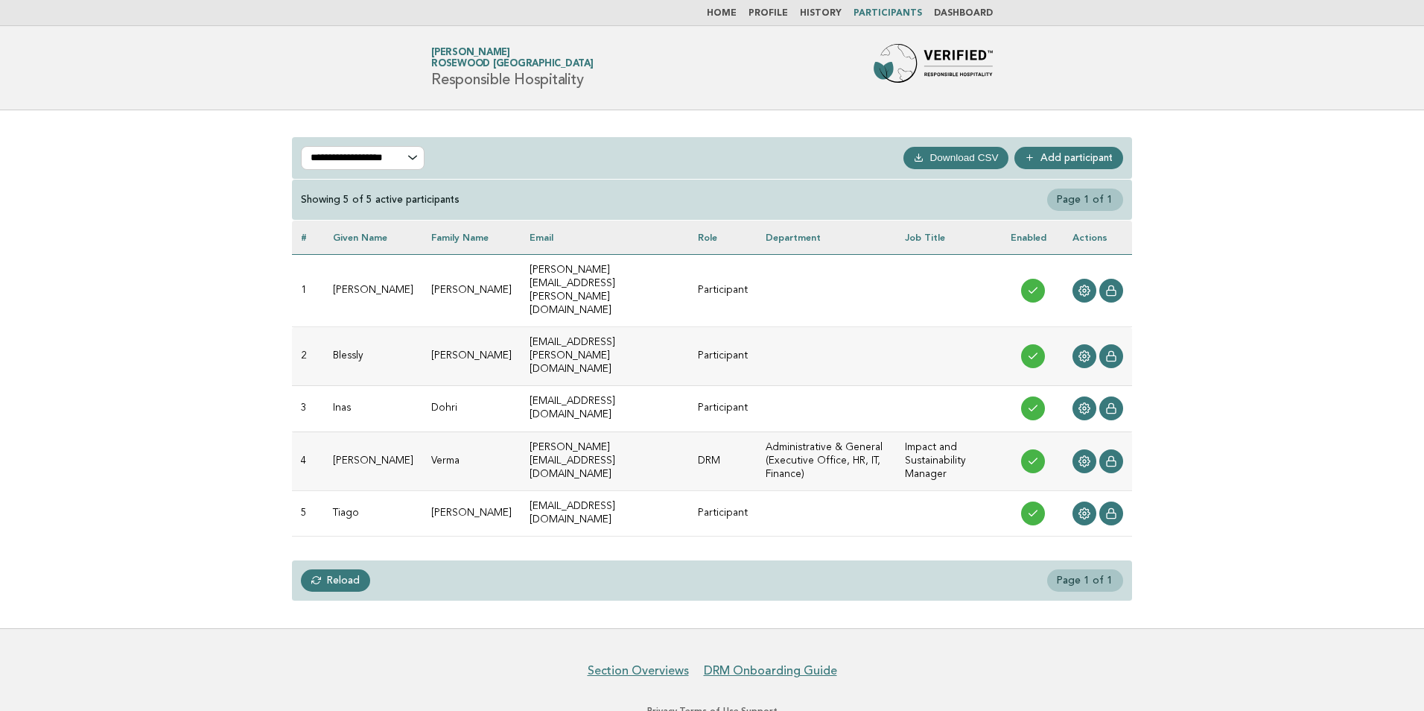
click at [969, 11] on link "Dashboard" at bounding box center [963, 13] width 59 height 9
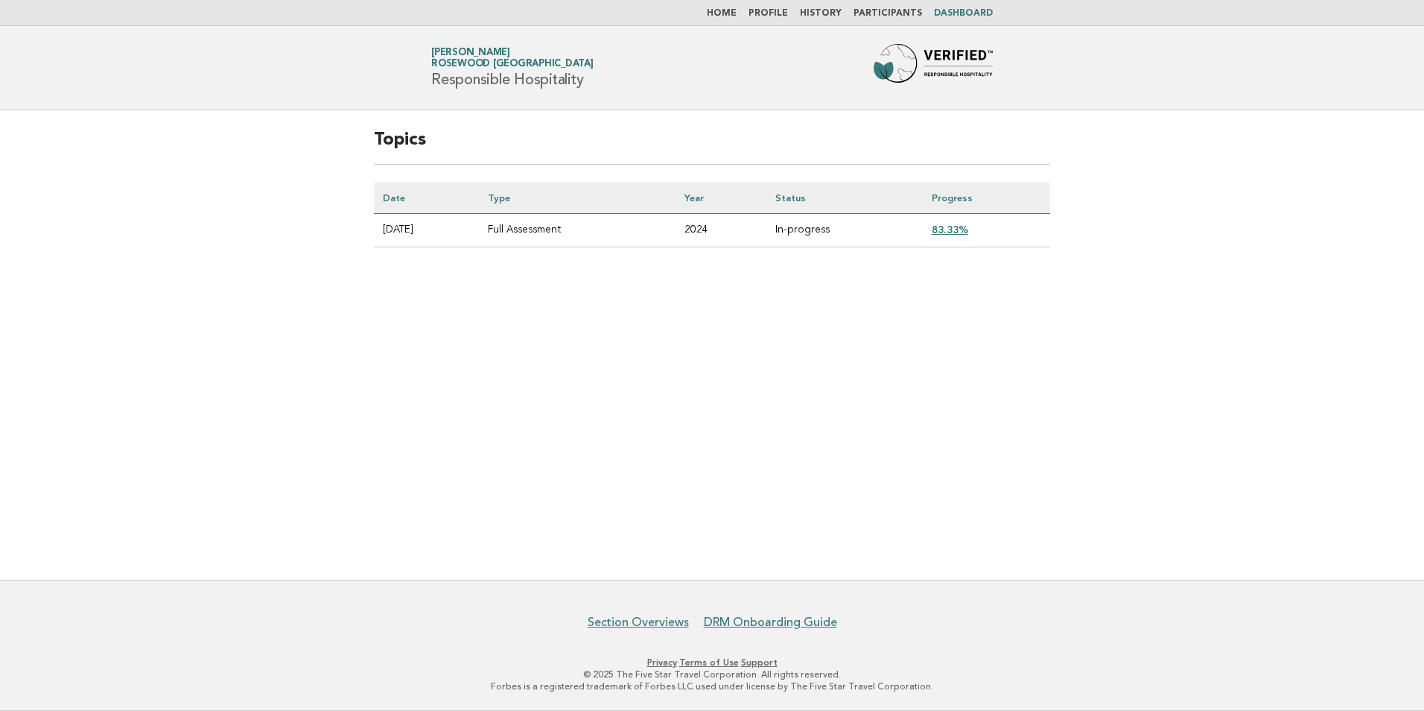
click at [968, 230] on link "83.33%" at bounding box center [950, 229] width 37 height 12
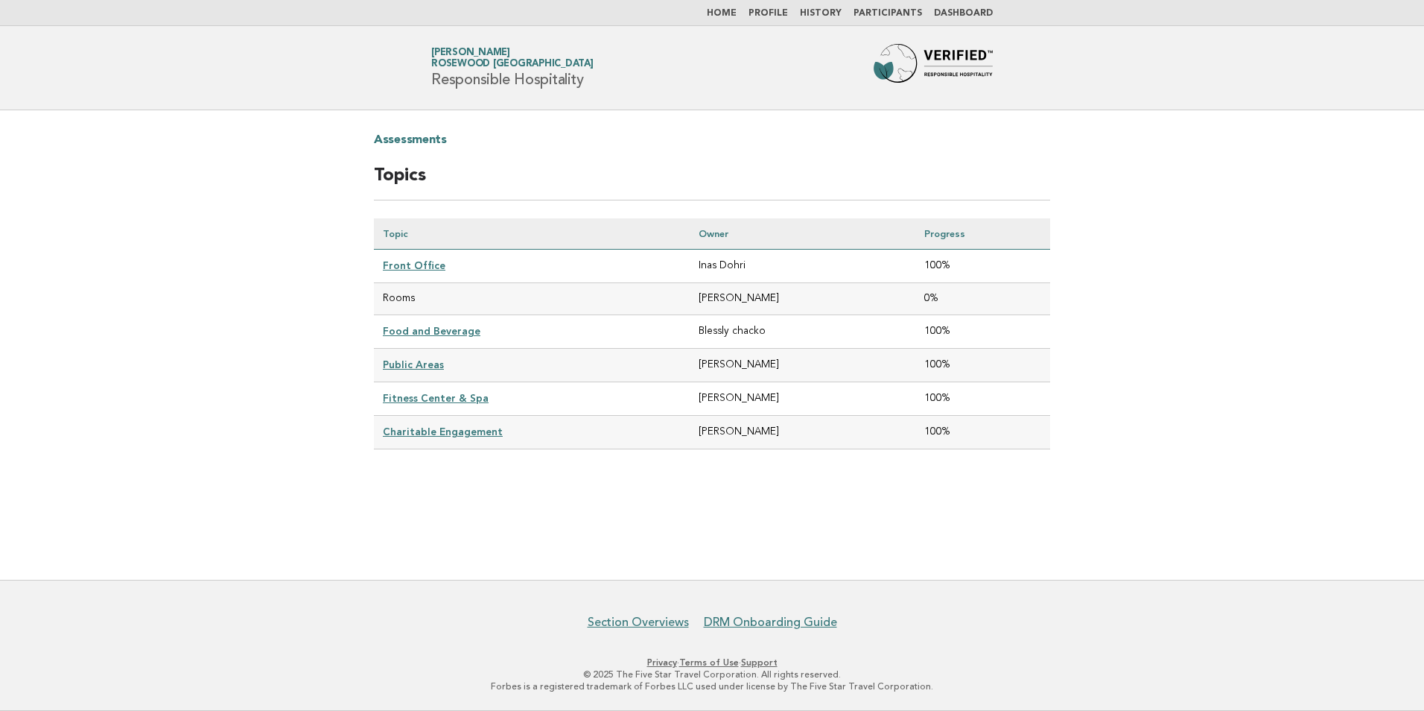
click at [424, 264] on link "Front Office" at bounding box center [414, 265] width 63 height 12
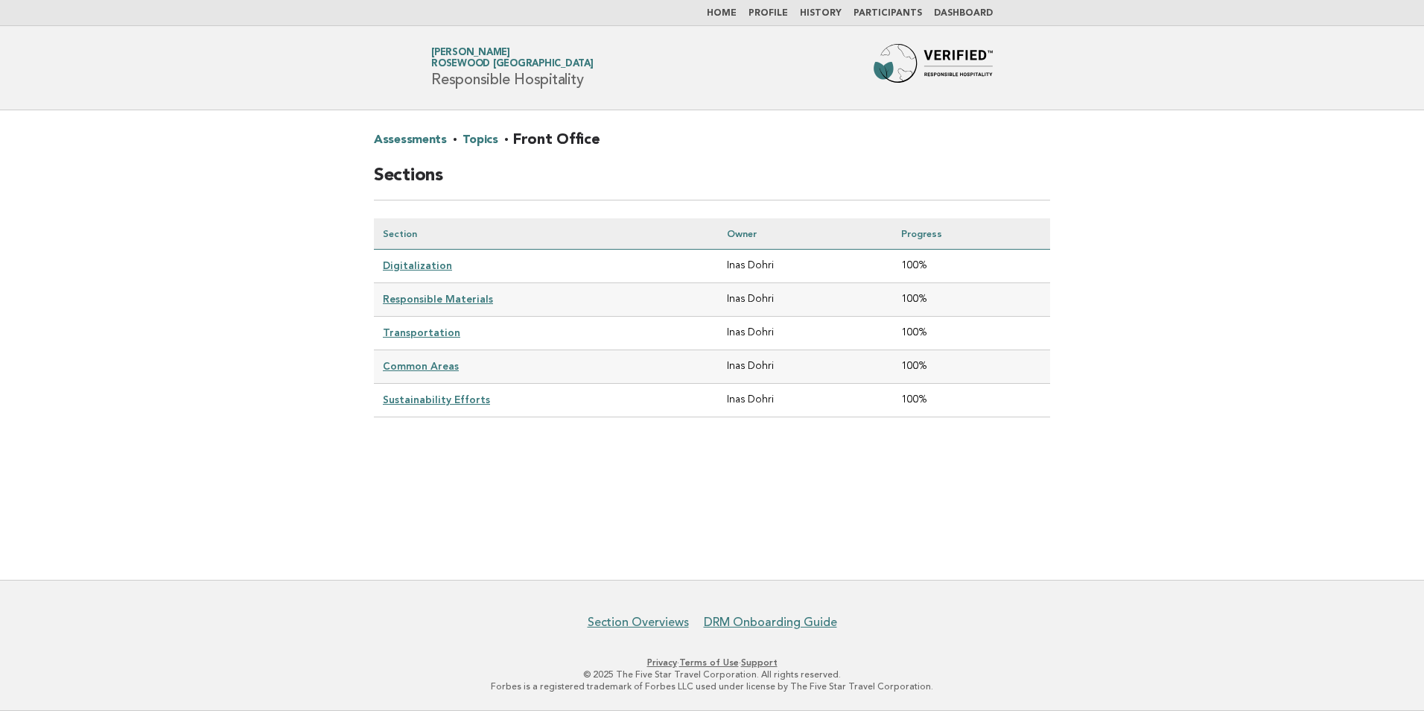
click at [419, 260] on link "Digitalization" at bounding box center [417, 265] width 69 height 12
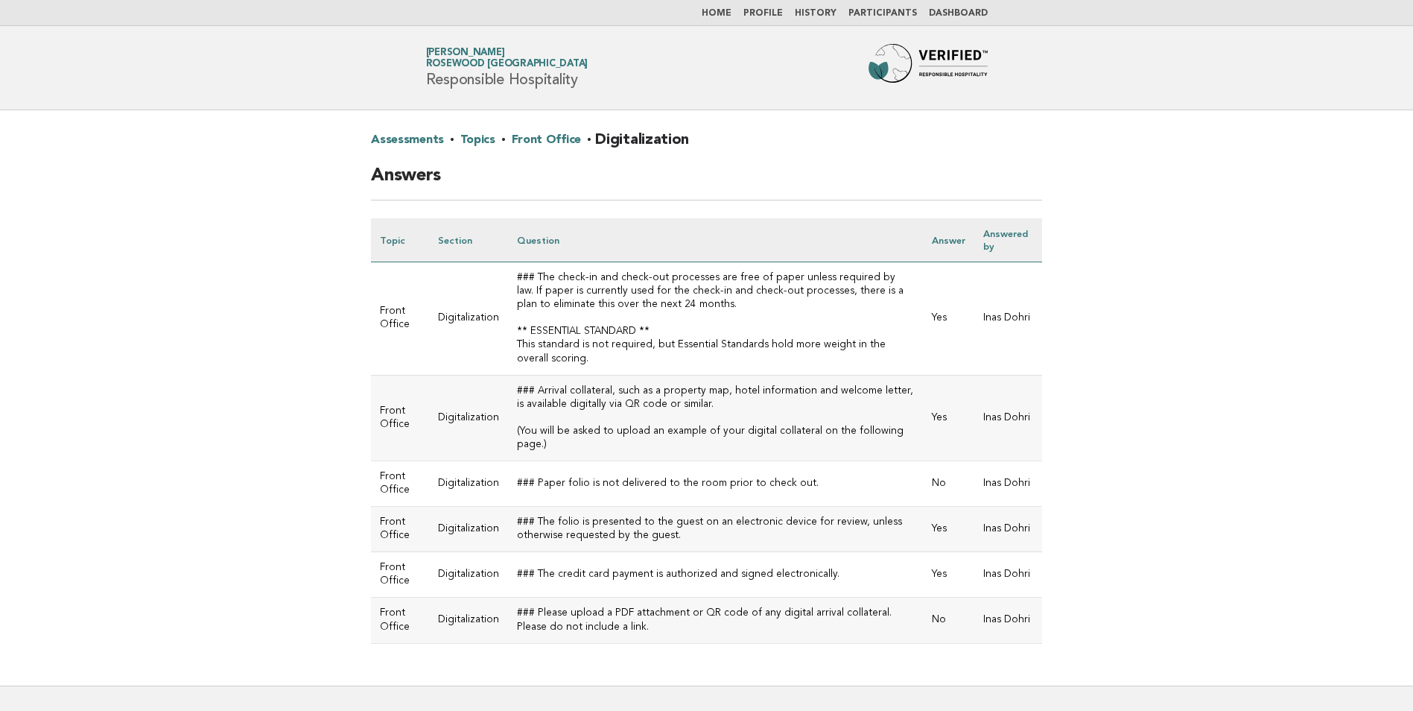
click at [772, 11] on link "Profile" at bounding box center [762, 13] width 39 height 9
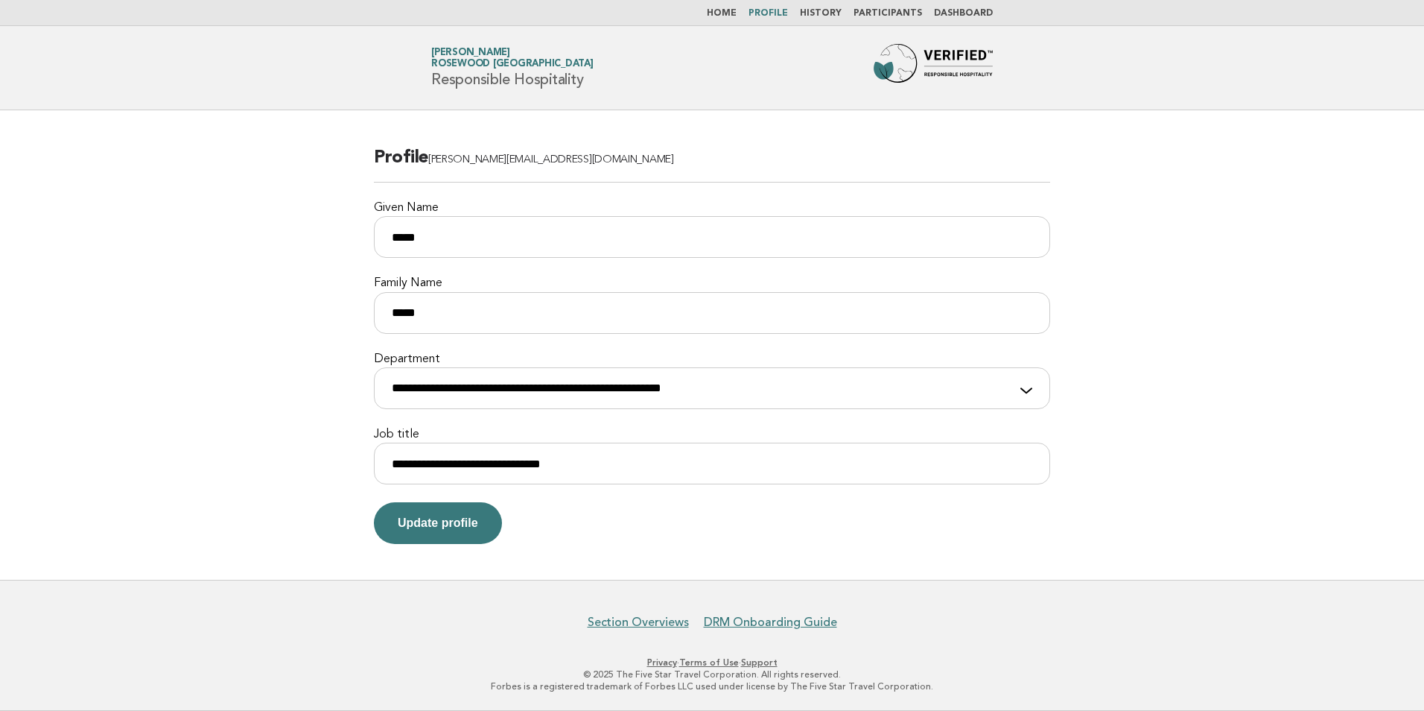
click at [1252, 339] on main "**********" at bounding box center [712, 344] width 1424 height 469
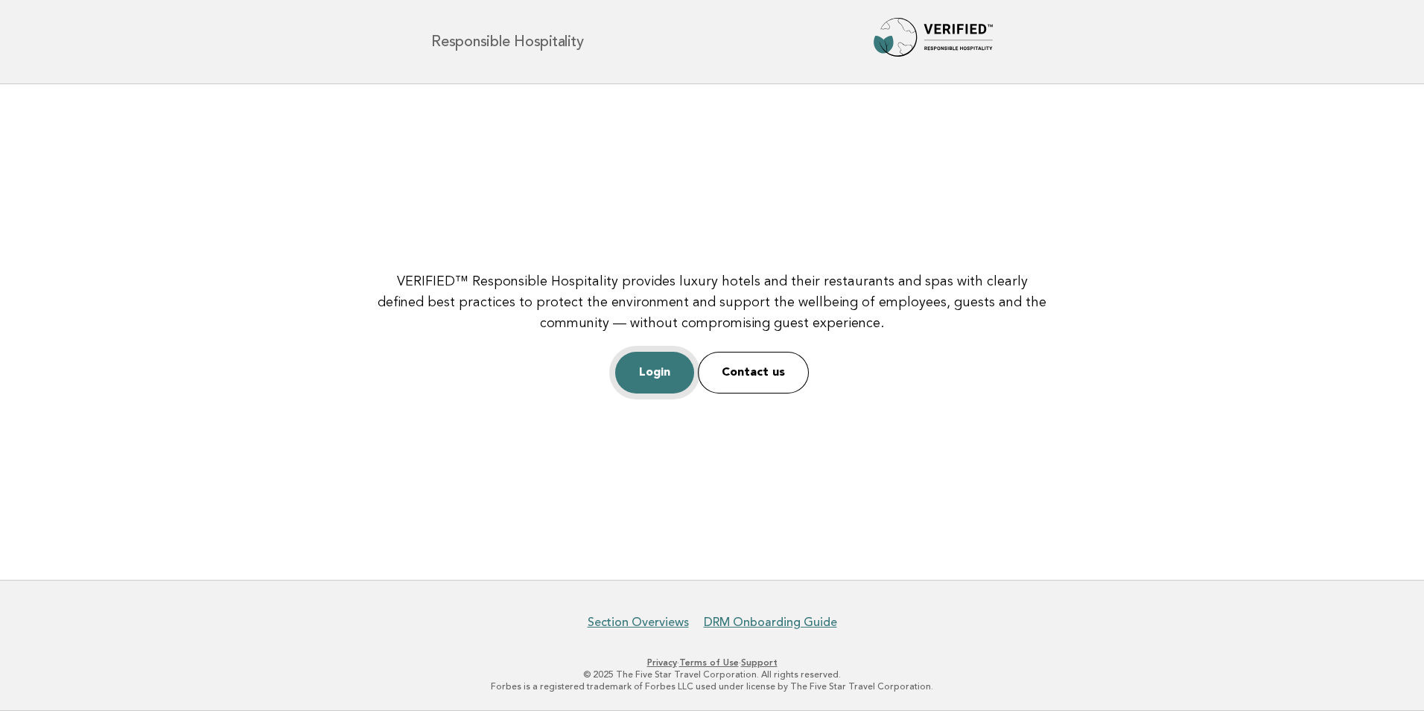
click at [665, 366] on link "Login" at bounding box center [654, 373] width 79 height 42
